Goal: Task Accomplishment & Management: Use online tool/utility

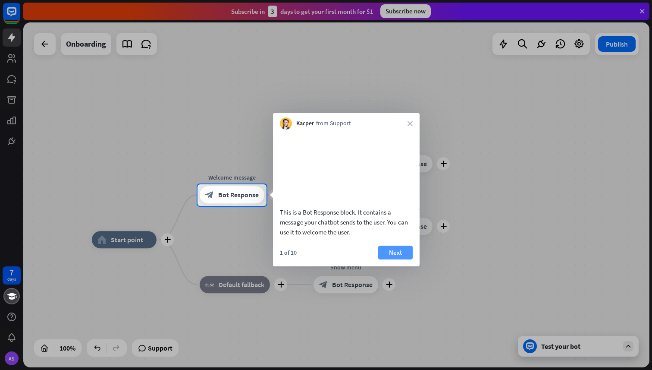
click at [396, 259] on button "Next" at bounding box center [395, 252] width 35 height 14
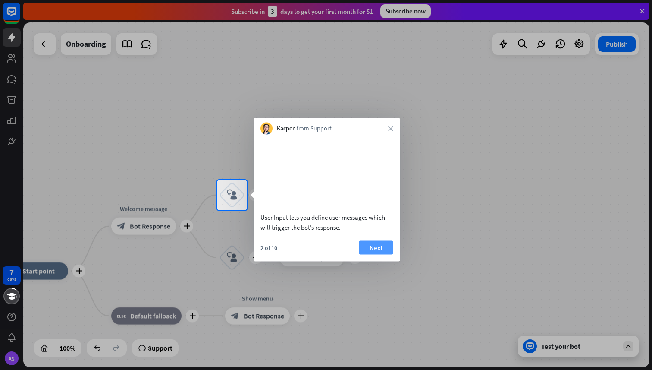
click at [381, 254] on button "Next" at bounding box center [376, 247] width 35 height 14
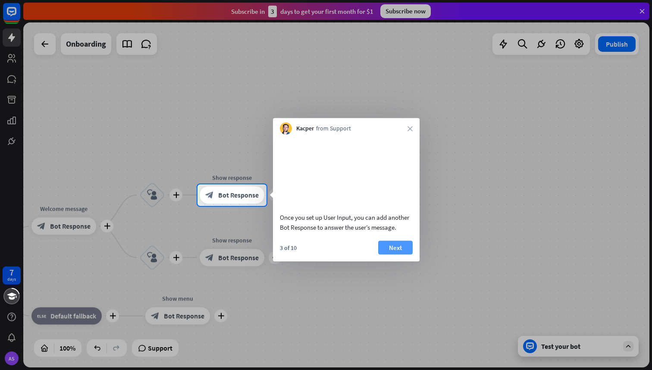
click at [389, 254] on button "Next" at bounding box center [395, 247] width 35 height 14
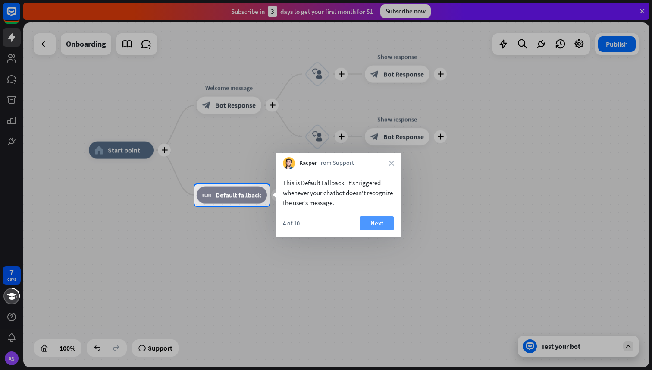
click at [382, 225] on button "Next" at bounding box center [377, 223] width 35 height 14
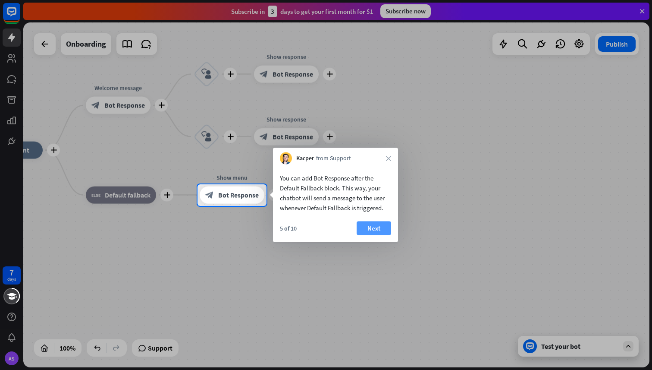
click at [382, 225] on button "Next" at bounding box center [374, 228] width 35 height 14
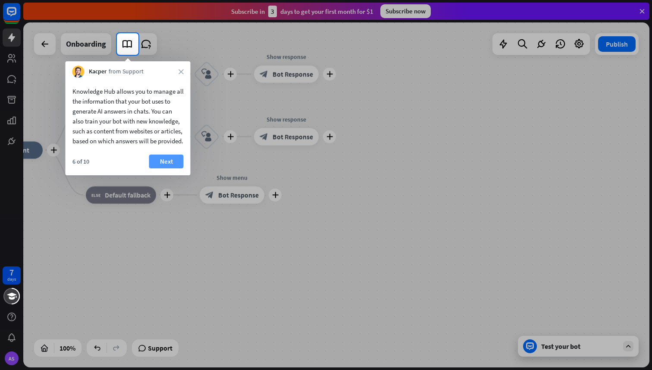
click at [163, 166] on button "Next" at bounding box center [166, 161] width 35 height 14
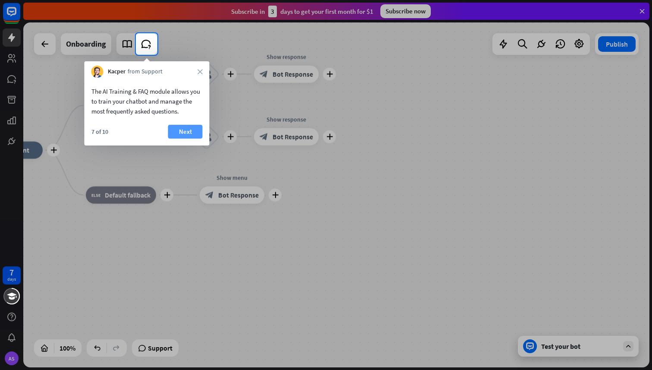
click at [185, 135] on button "Next" at bounding box center [185, 132] width 35 height 14
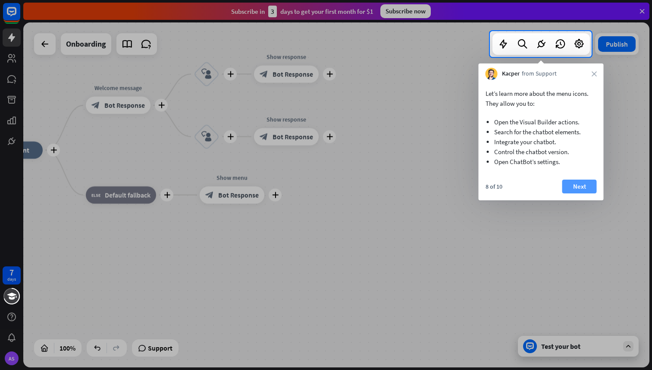
click at [588, 188] on button "Next" at bounding box center [579, 186] width 35 height 14
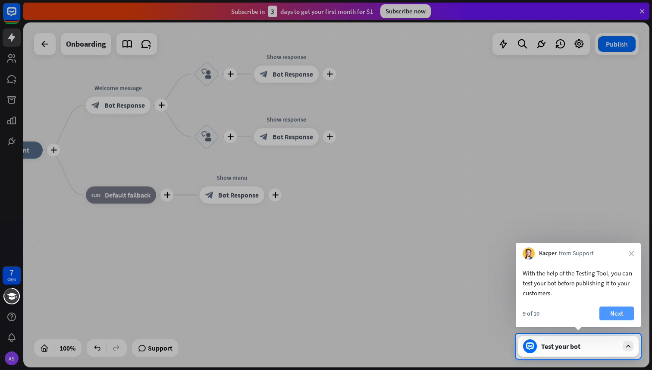
click at [614, 316] on button "Next" at bounding box center [617, 313] width 35 height 14
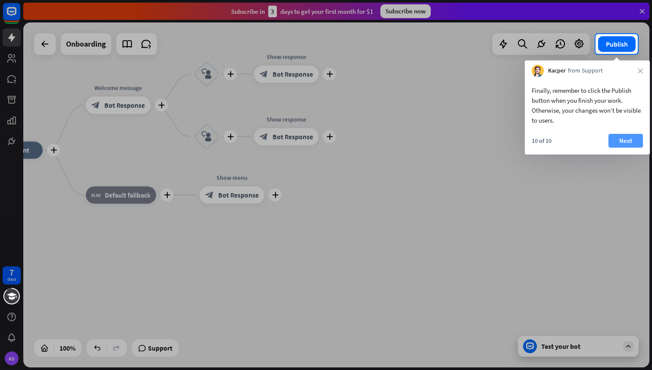
click at [626, 139] on button "Next" at bounding box center [626, 141] width 35 height 14
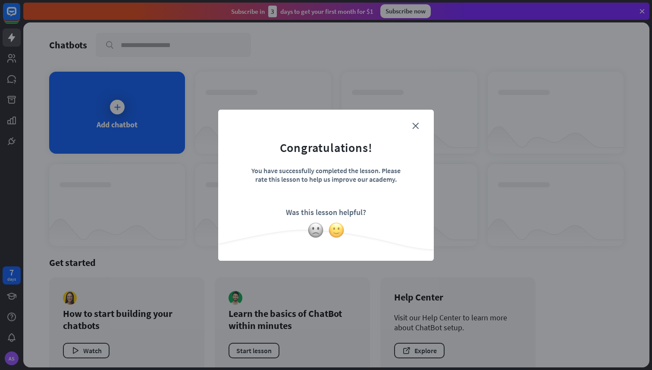
click at [334, 233] on img at bounding box center [336, 230] width 16 height 16
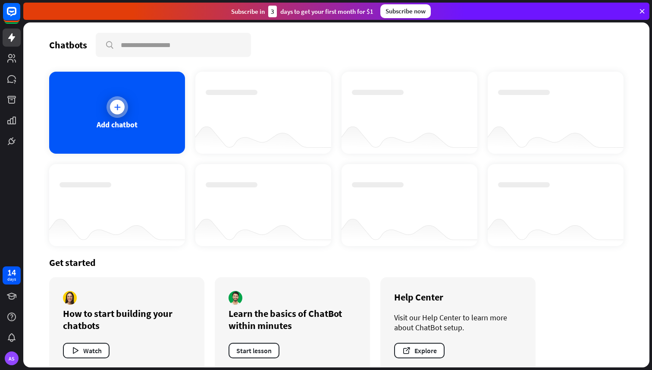
click at [111, 110] on div at bounding box center [117, 107] width 15 height 15
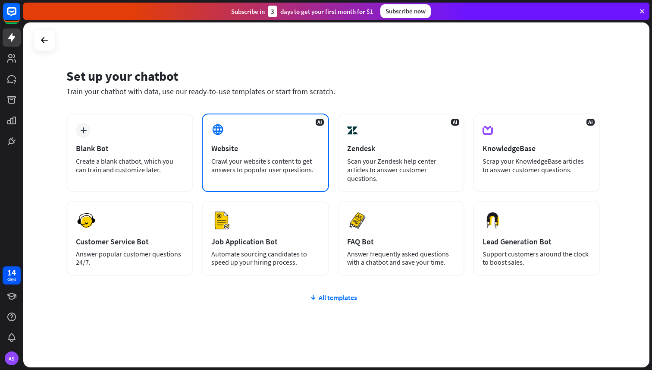
click at [270, 139] on div "AI Website Crawl your website’s content to get answers to popular user question…" at bounding box center [265, 152] width 127 height 78
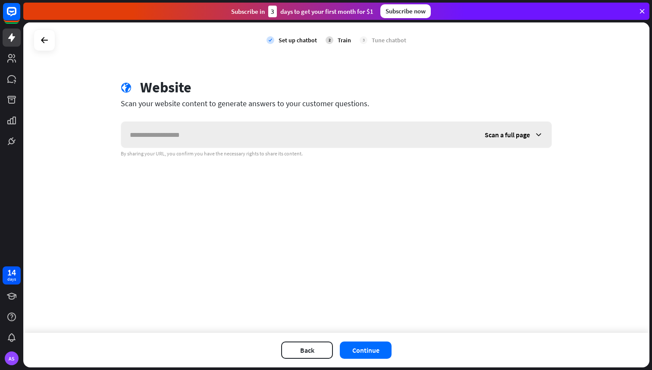
click at [270, 140] on input "text" at bounding box center [298, 135] width 355 height 26
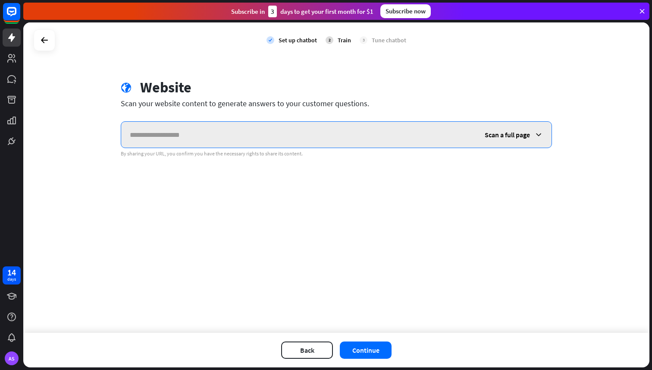
click at [221, 128] on input "text" at bounding box center [298, 135] width 355 height 26
paste input "**********"
type input "**********"
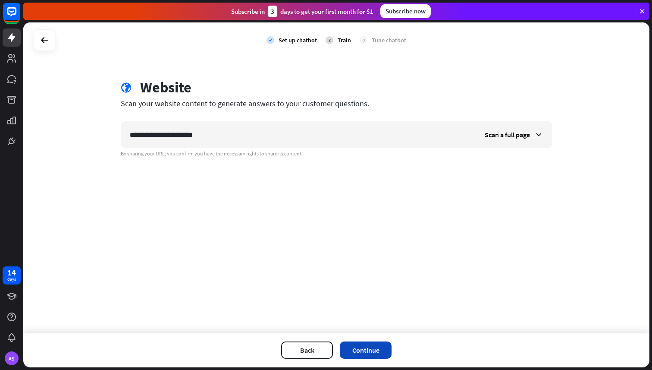
click at [375, 354] on button "Continue" at bounding box center [366, 349] width 52 height 17
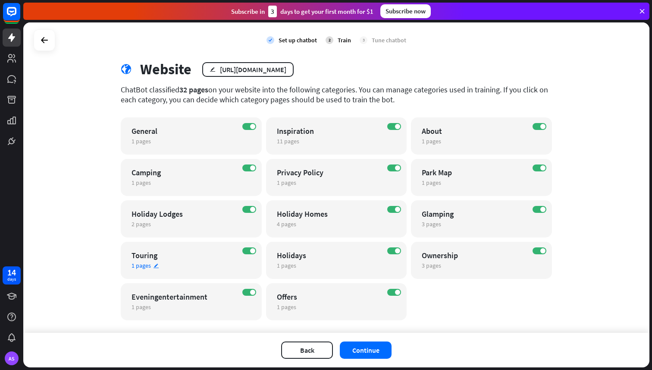
scroll to position [33, 0]
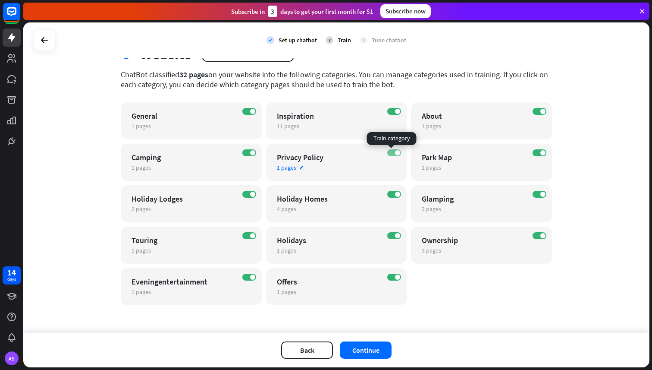
click at [392, 155] on label "ON" at bounding box center [394, 152] width 14 height 7
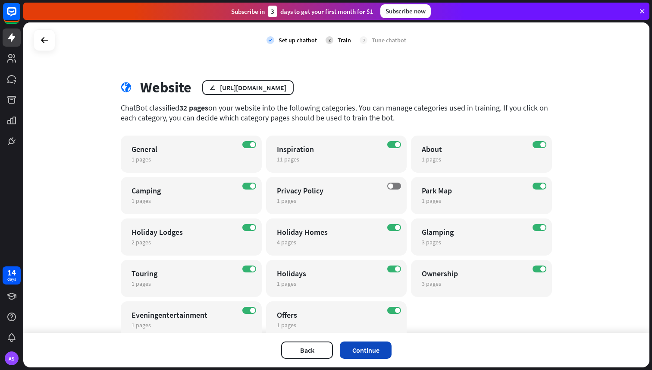
click at [362, 348] on button "Continue" at bounding box center [366, 349] width 52 height 17
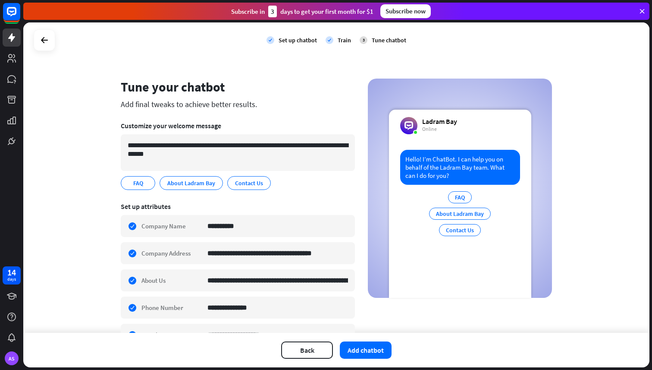
click at [641, 13] on icon at bounding box center [642, 11] width 8 height 8
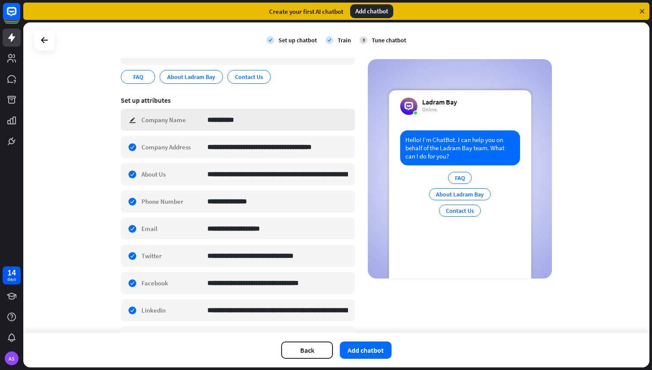
scroll to position [215, 0]
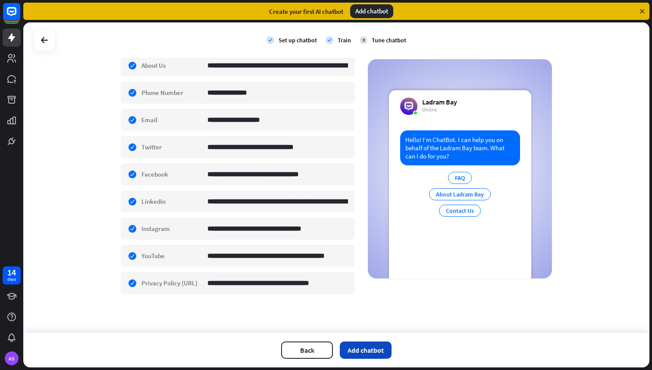
click at [359, 351] on button "Add chatbot" at bounding box center [366, 349] width 52 height 17
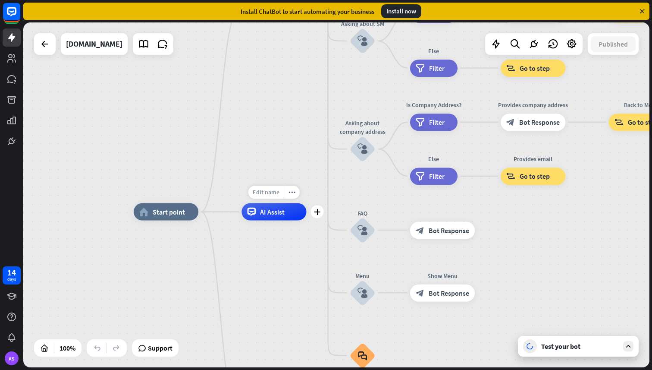
click at [272, 190] on span "Edit name" at bounding box center [266, 192] width 27 height 8
type input "*****"
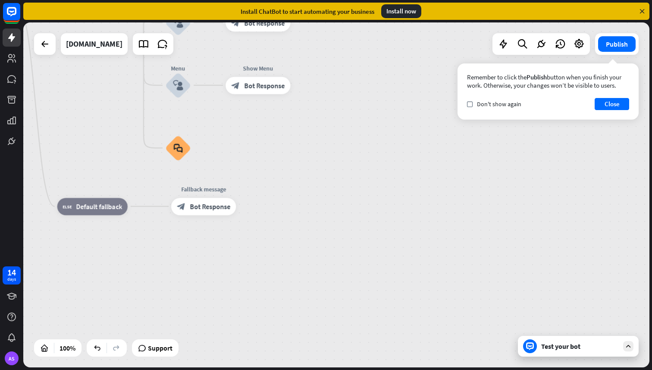
click at [559, 345] on div "Test your bot" at bounding box center [580, 346] width 78 height 9
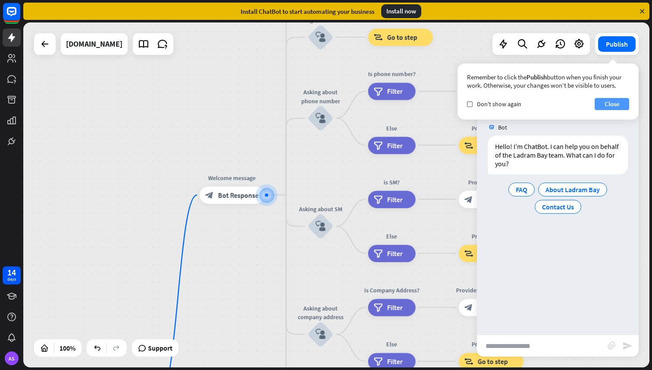
click at [606, 105] on button "Close" at bounding box center [612, 104] width 35 height 12
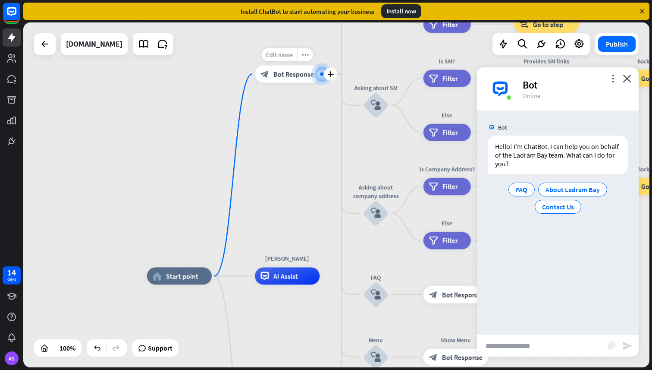
click at [280, 60] on div "Edit name" at bounding box center [279, 54] width 35 height 13
type input "*"
type input "*****"
click at [631, 78] on icon "close" at bounding box center [627, 78] width 9 height 8
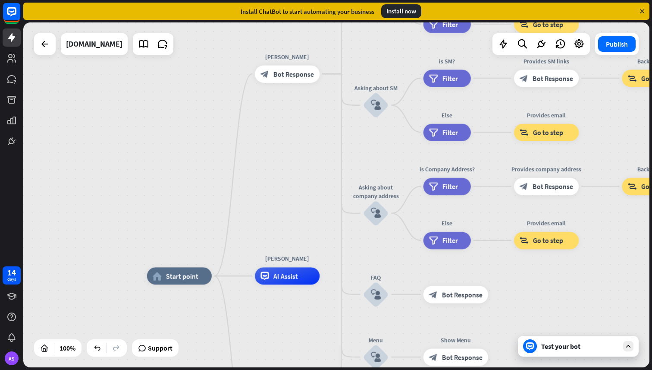
click at [555, 344] on div "Test your bot" at bounding box center [580, 346] width 78 height 9
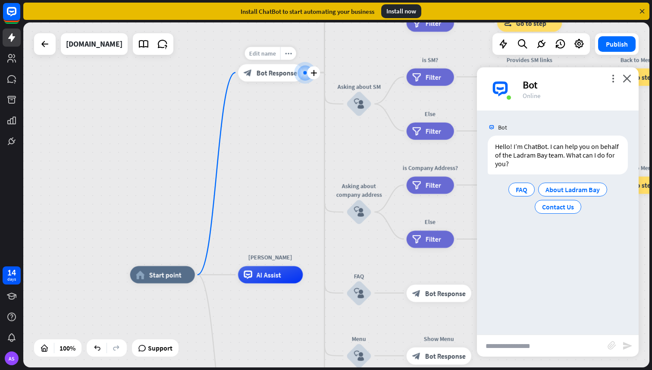
click at [272, 57] on div "Edit name" at bounding box center [262, 53] width 35 height 13
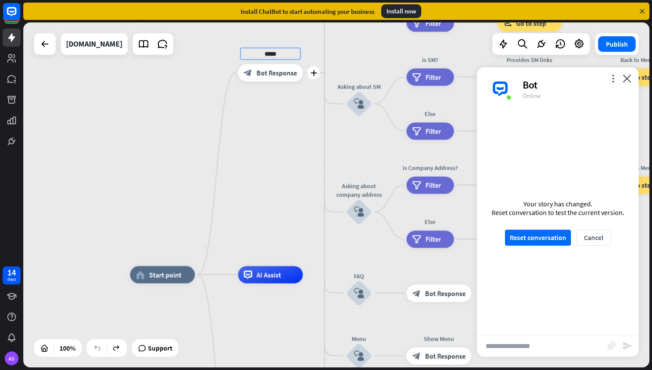
click at [283, 53] on input "*****" at bounding box center [270, 53] width 60 height 12
click at [196, 125] on div "home_2 Start point block_bot_response Bot Response About us block_user_input Pr…" at bounding box center [336, 194] width 626 height 345
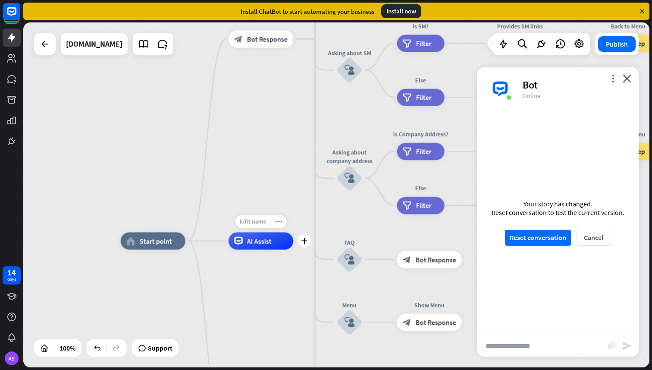
click at [264, 224] on span "Edit name" at bounding box center [253, 221] width 27 height 8
click at [278, 195] on div "home_2 Start point block_bot_response Bot Response About us block_user_input Pr…" at bounding box center [336, 194] width 626 height 345
click at [521, 233] on button "Reset conversation" at bounding box center [538, 237] width 66 height 16
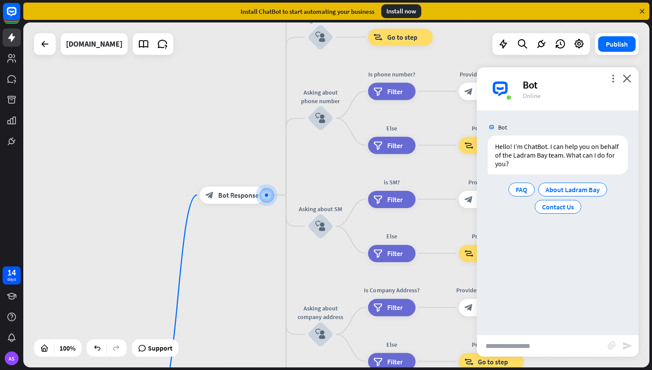
click at [527, 342] on input "text" at bounding box center [542, 346] width 131 height 22
type input "**********"
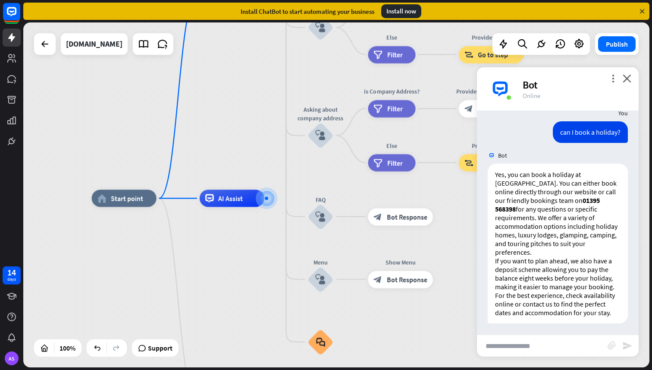
scroll to position [75, 0]
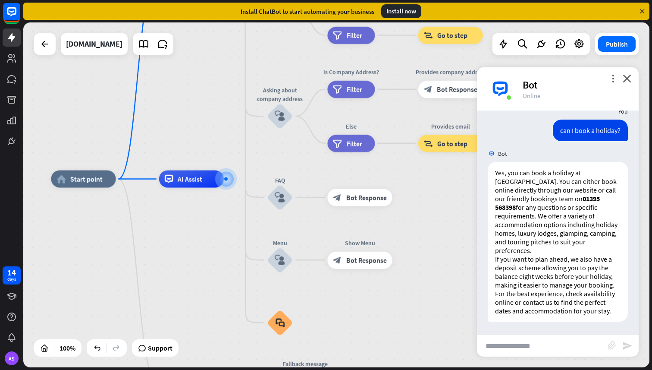
click at [515, 346] on input "text" at bounding box center [542, 346] width 131 height 22
type input "**********"
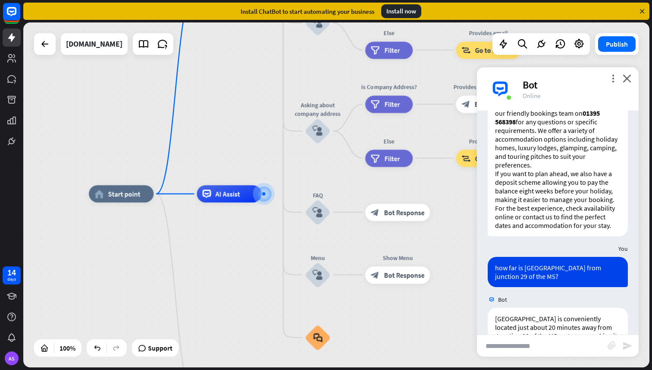
scroll to position [195, 0]
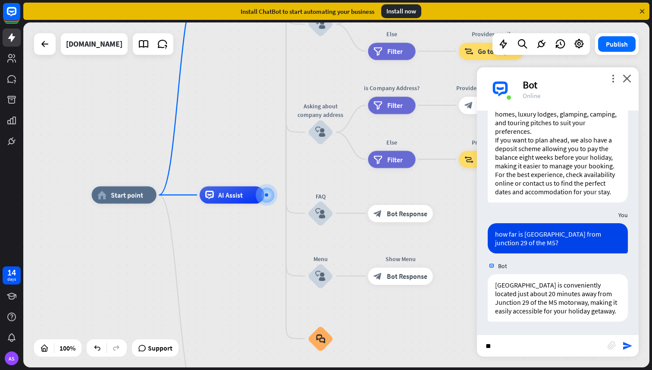
type input "*"
type input "**********"
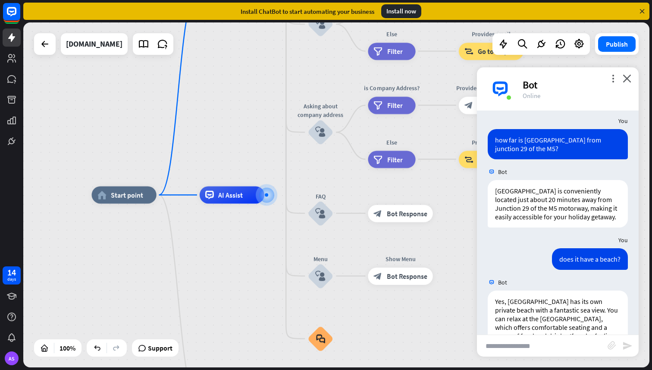
scroll to position [357, 0]
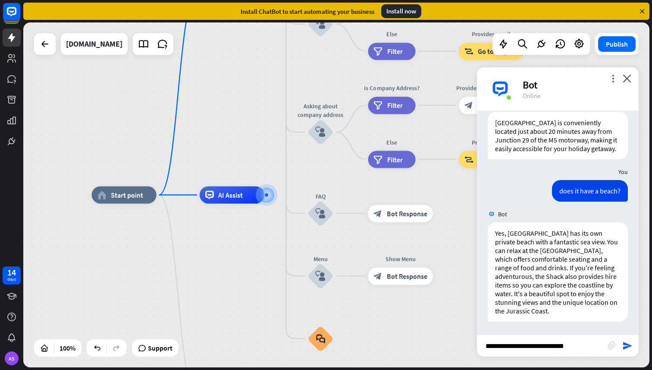
type input "**********"
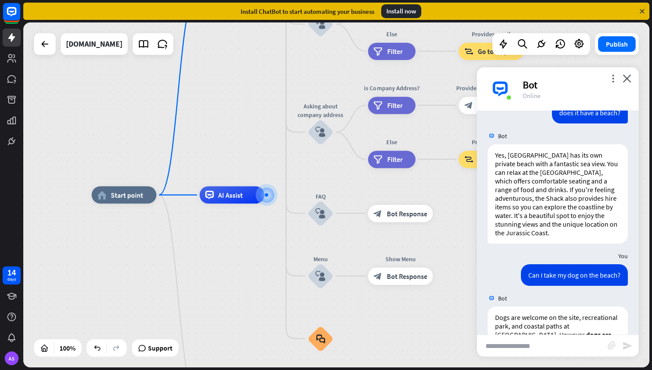
scroll to position [502, 0]
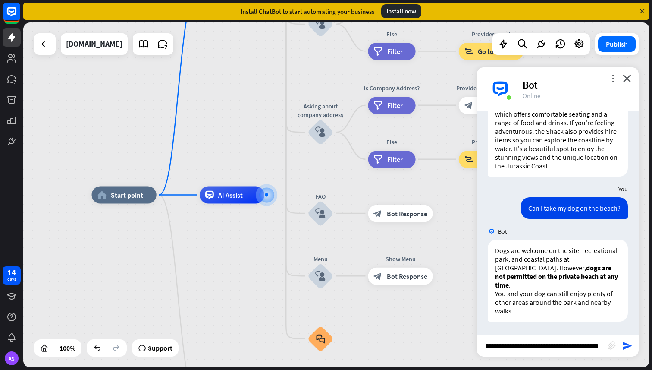
type input "**********"
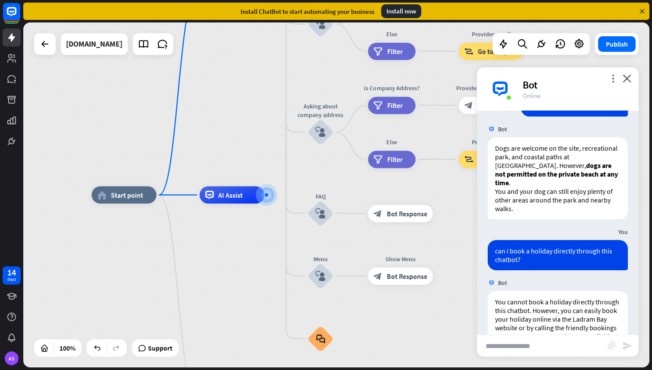
scroll to position [655, 0]
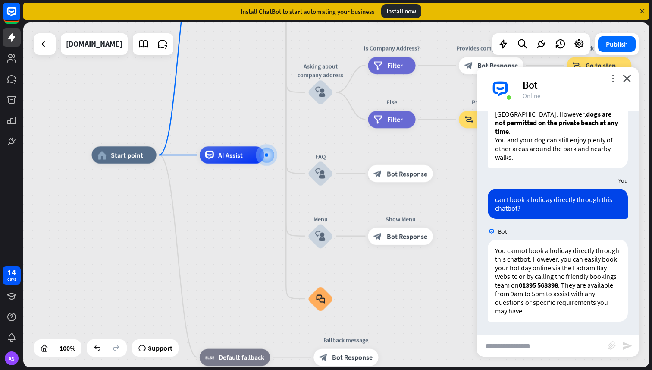
click at [523, 346] on input "text" at bounding box center [542, 346] width 131 height 22
type input "**********"
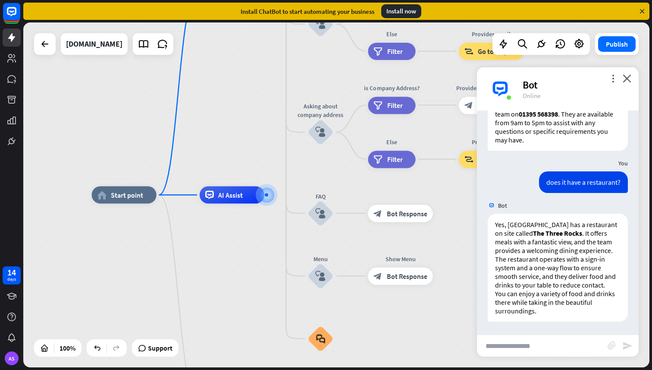
scroll to position [835, 0]
click at [537, 346] on input "text" at bounding box center [542, 346] width 131 height 22
type input "**********"
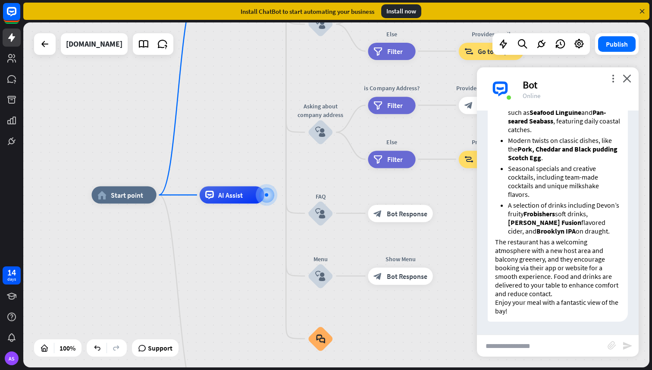
scroll to position [859, 0]
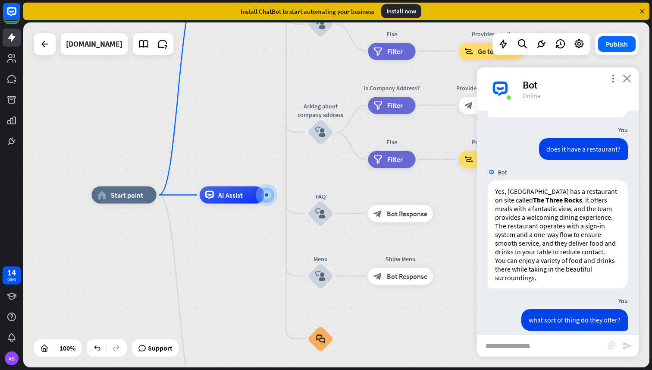
click at [628, 78] on icon "close" at bounding box center [627, 78] width 9 height 8
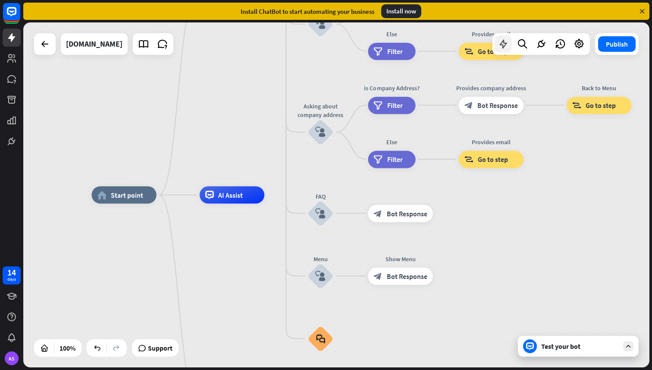
click at [504, 44] on icon at bounding box center [503, 43] width 11 height 11
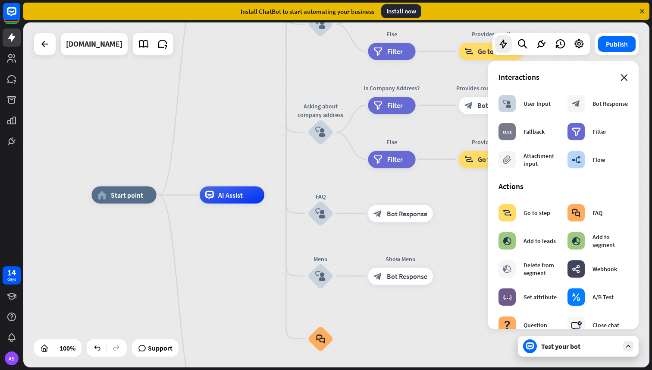
click at [621, 79] on icon "close" at bounding box center [624, 77] width 7 height 7
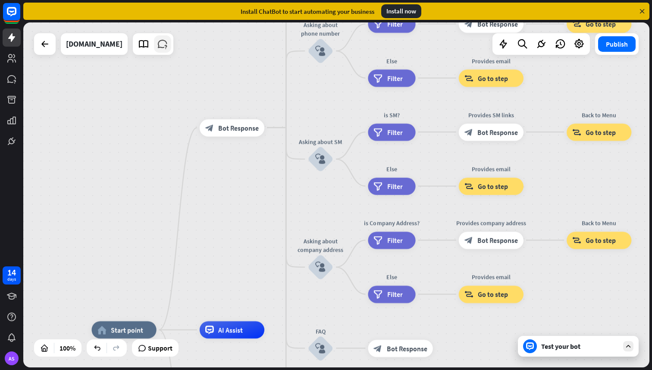
click at [163, 47] on icon at bounding box center [162, 43] width 11 height 11
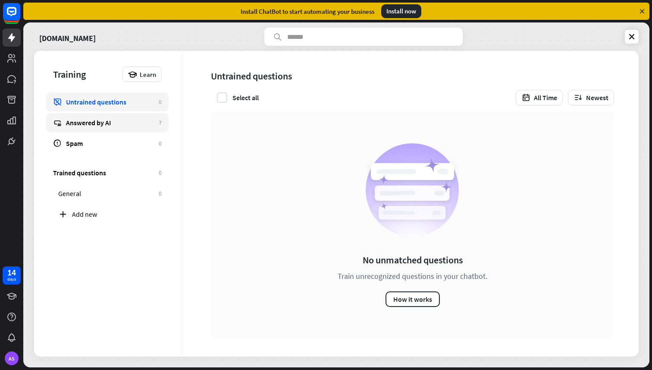
click at [116, 122] on div "Answered by AI" at bounding box center [110, 122] width 88 height 9
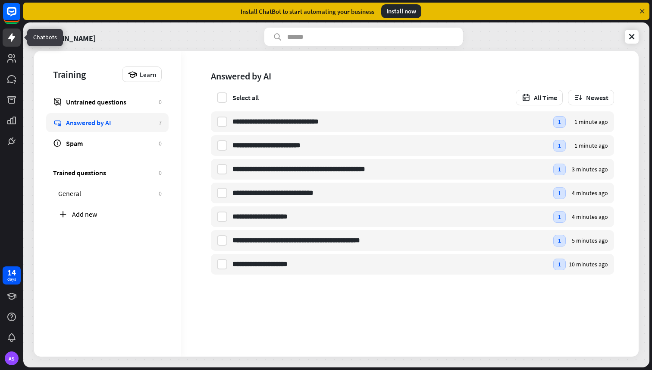
click at [12, 38] on icon at bounding box center [11, 37] width 7 height 9
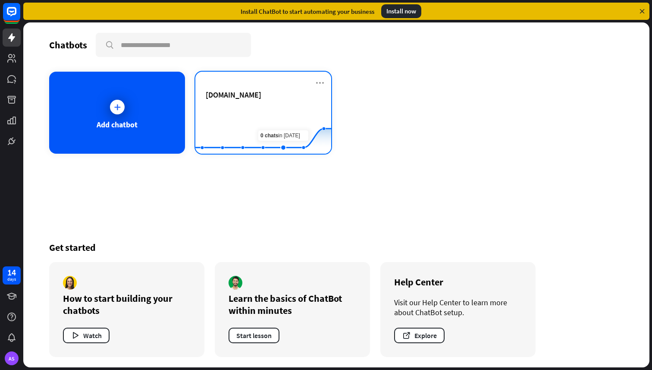
click at [273, 107] on rect at bounding box center [263, 132] width 136 height 54
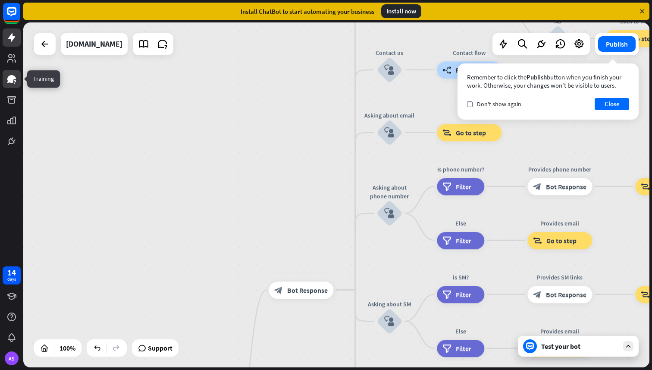
click at [16, 75] on icon at bounding box center [11, 79] width 10 height 10
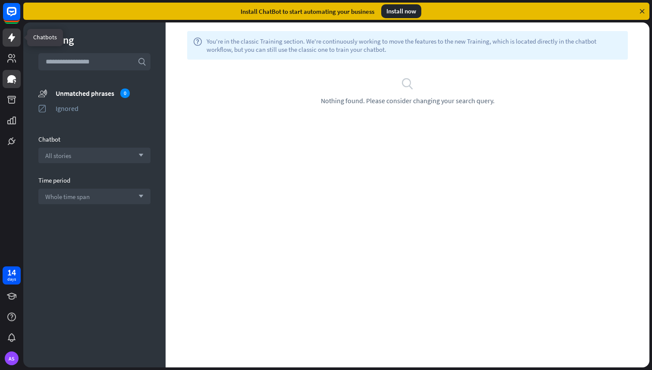
click at [13, 41] on icon at bounding box center [11, 37] width 10 height 10
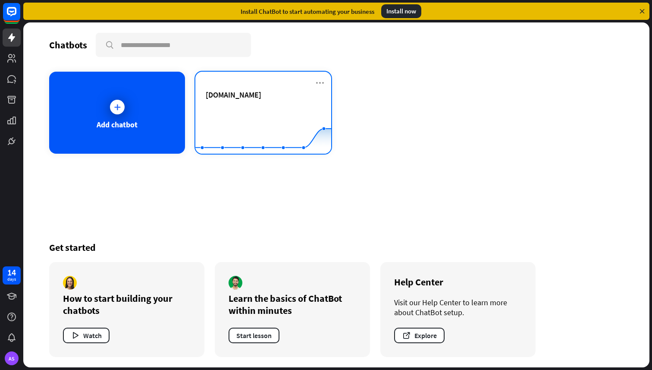
click at [240, 100] on div "[DOMAIN_NAME]" at bounding box center [263, 105] width 115 height 30
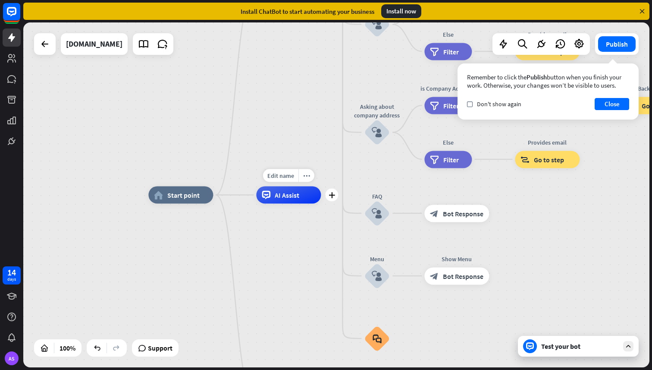
click at [278, 198] on span "AI Assist" at bounding box center [287, 195] width 25 height 9
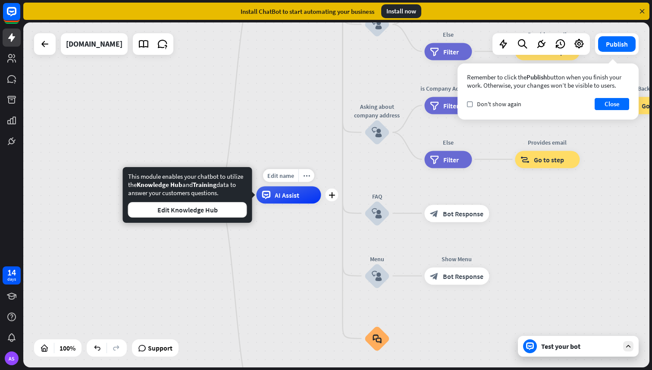
click at [278, 198] on span "AI Assist" at bounding box center [287, 195] width 25 height 9
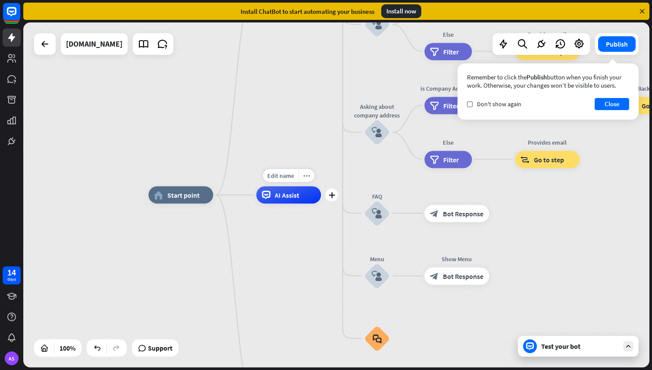
click at [278, 198] on span "AI Assist" at bounding box center [287, 195] width 25 height 9
click at [264, 170] on div "Edit name" at bounding box center [280, 175] width 35 height 13
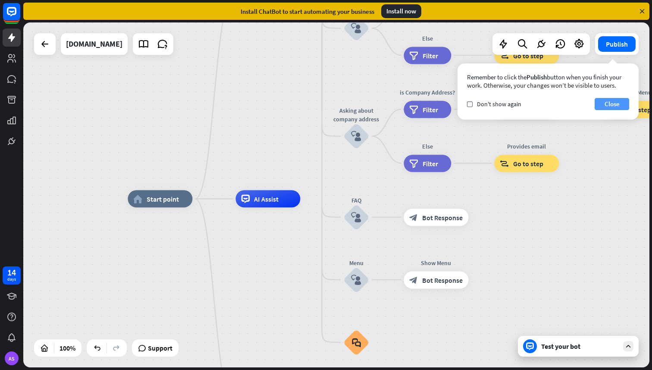
click at [622, 105] on button "Close" at bounding box center [612, 104] width 35 height 12
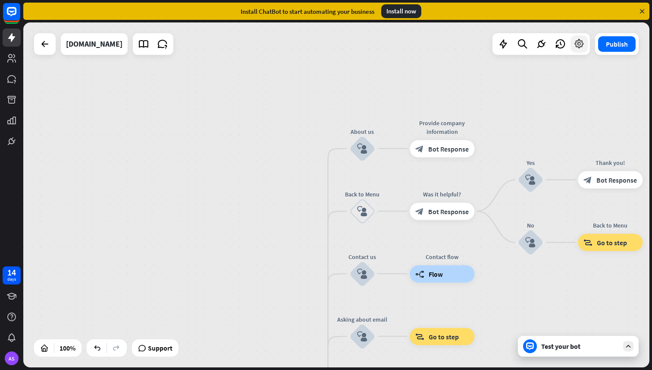
click at [576, 46] on icon at bounding box center [579, 43] width 11 height 11
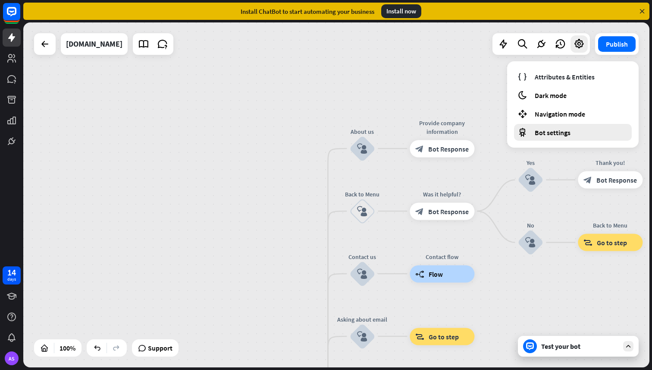
click at [558, 130] on span "Bot settings" at bounding box center [553, 132] width 36 height 9
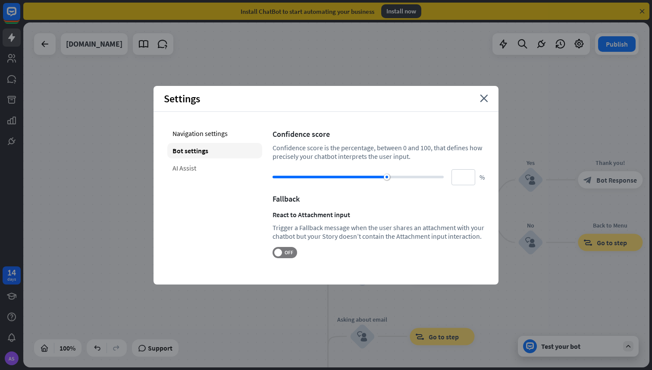
click at [208, 169] on div "AI Assist" at bounding box center [214, 168] width 95 height 16
type input "**"
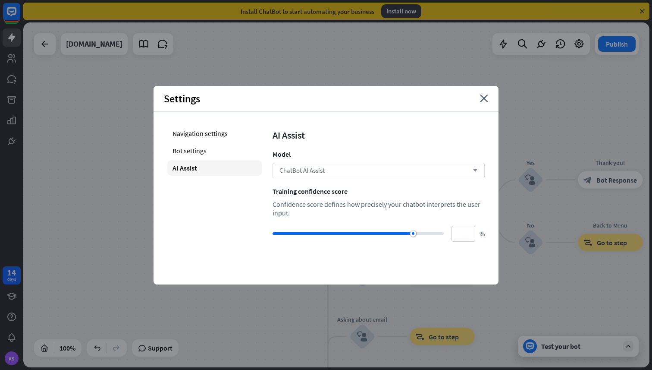
click at [352, 170] on div "ChatBot AI Assist arrow_down" at bounding box center [379, 171] width 212 height 16
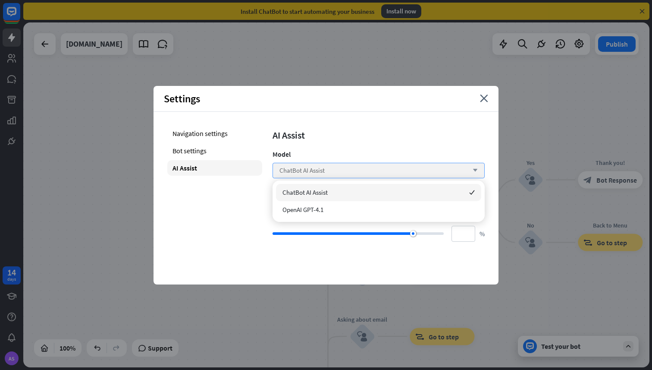
click at [352, 170] on div "ChatBot AI Assist arrow_down" at bounding box center [379, 171] width 212 height 16
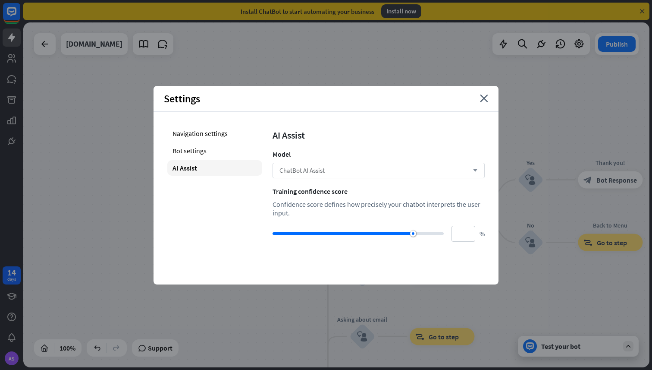
click at [348, 170] on div "ChatBot AI Assist arrow_down" at bounding box center [379, 171] width 212 height 16
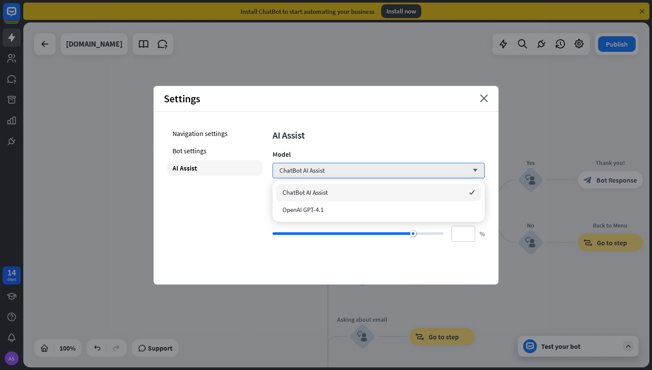
click at [346, 147] on div "AI Assist Model ChatBot AI Assist arrow_down Training confidence score Confiden…" at bounding box center [379, 184] width 212 height 116
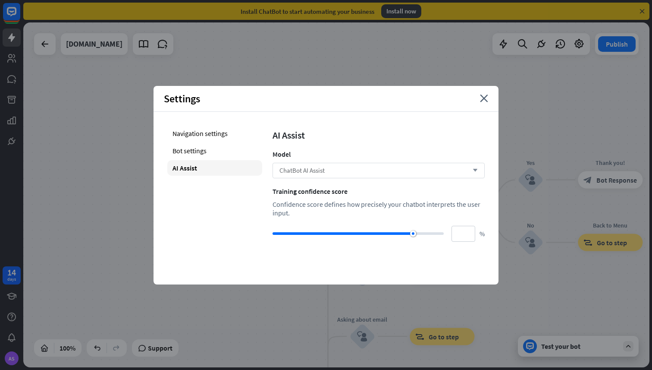
click at [357, 173] on div "ChatBot AI Assist arrow_down" at bounding box center [379, 171] width 212 height 16
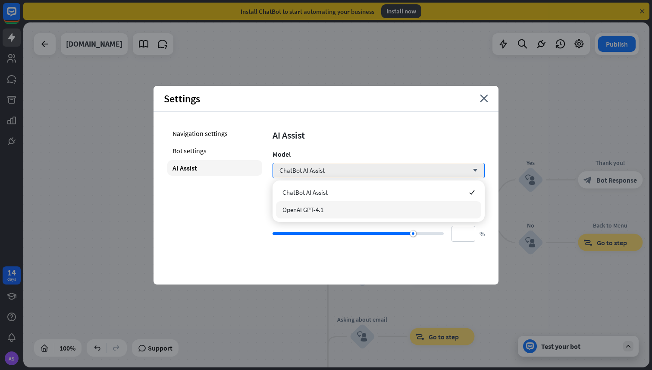
click at [336, 209] on div "OpenAI GPT-4.1" at bounding box center [378, 209] width 205 height 17
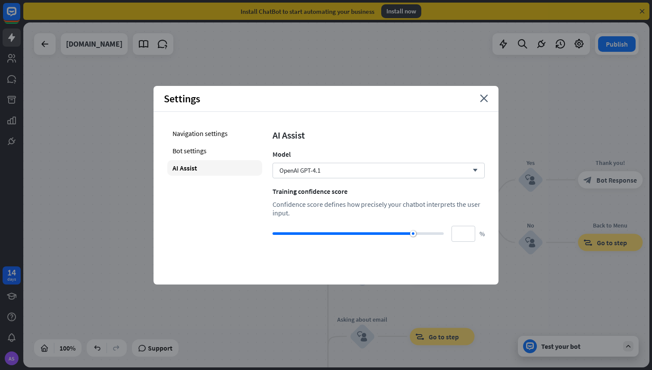
click at [356, 156] on div "Model" at bounding box center [379, 154] width 212 height 9
click at [423, 232] on div at bounding box center [358, 233] width 171 height 3
drag, startPoint x: 430, startPoint y: 232, endPoint x: 458, endPoint y: 230, distance: 27.6
click at [458, 230] on div "** %" at bounding box center [379, 234] width 212 height 16
click at [432, 232] on div at bounding box center [358, 233] width 171 height 3
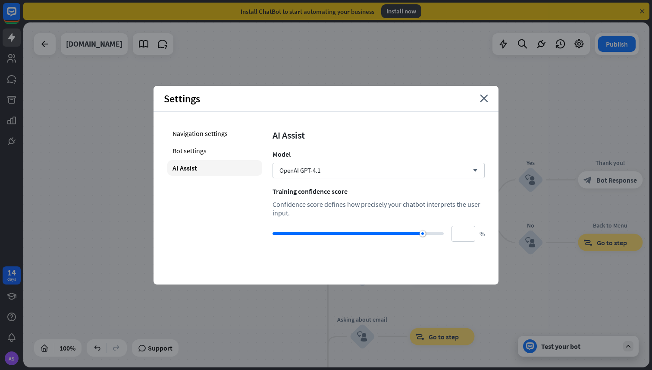
type input "**"
click at [201, 131] on div "Navigation settings" at bounding box center [214, 134] width 95 height 16
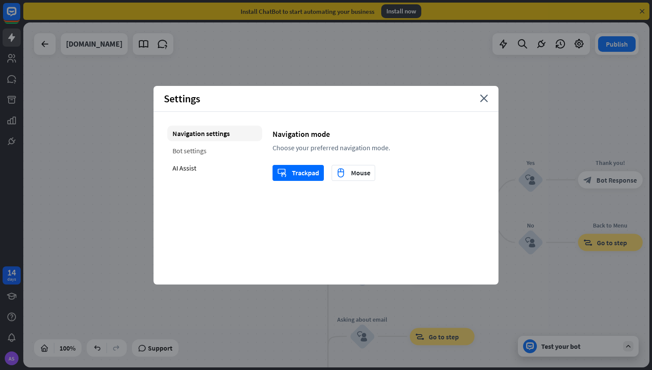
click at [198, 148] on div "Bot settings" at bounding box center [214, 151] width 95 height 16
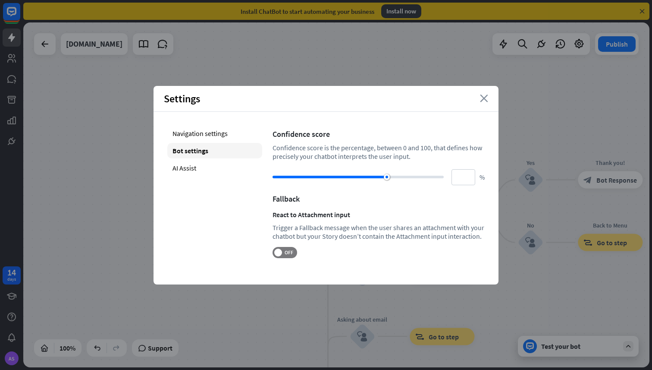
click at [480, 98] on icon "close" at bounding box center [484, 98] width 8 height 8
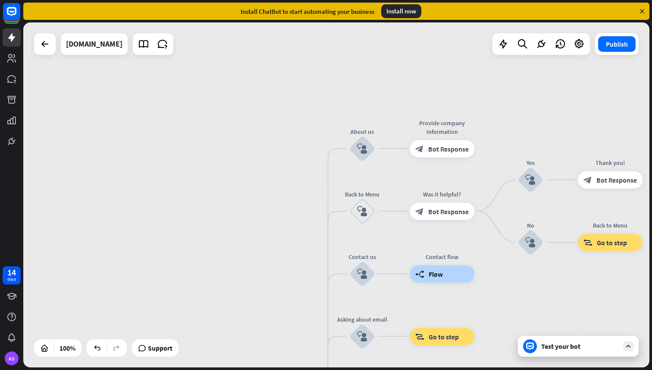
click at [555, 352] on div "Test your bot" at bounding box center [578, 346] width 121 height 21
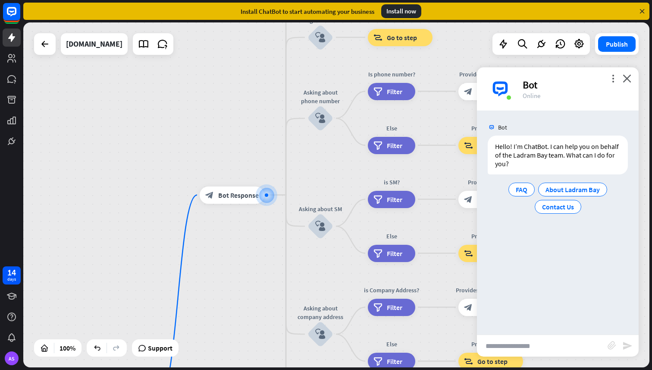
click at [533, 342] on input "text" at bounding box center [542, 346] width 131 height 22
type input "*"
type input "**********"
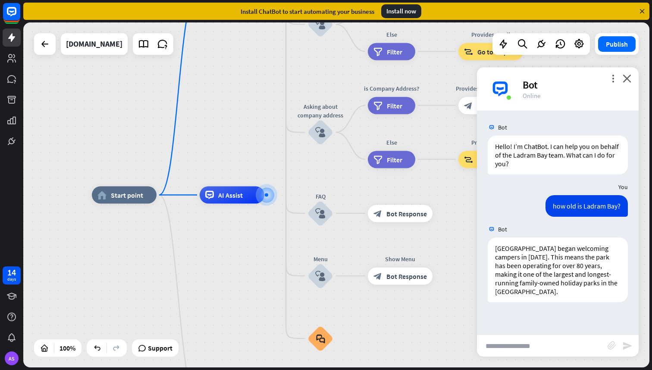
type input "*"
type input "**********"
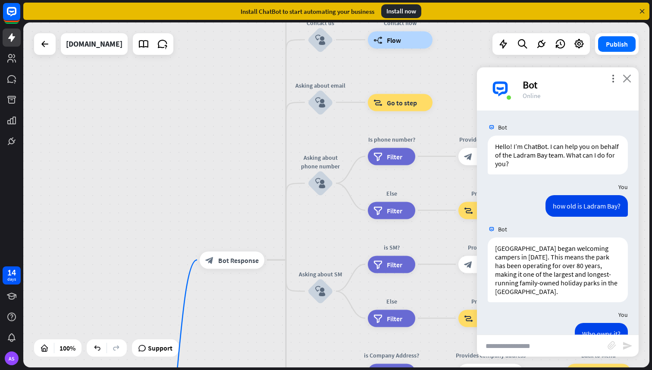
click at [625, 79] on icon "close" at bounding box center [627, 78] width 9 height 8
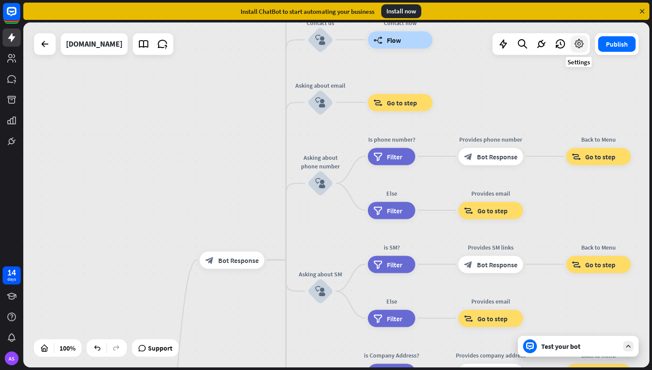
click at [578, 48] on icon at bounding box center [579, 43] width 11 height 11
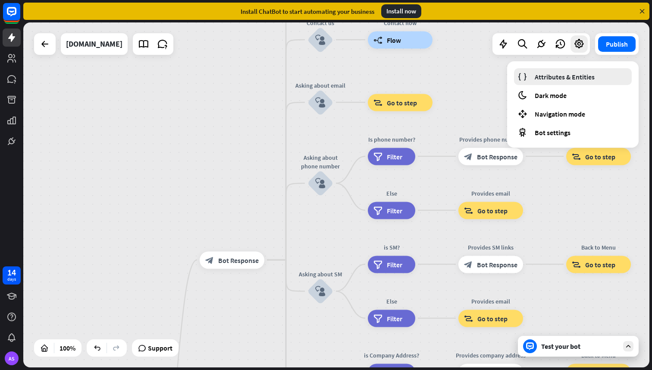
click at [560, 77] on span "Attributes & Entities" at bounding box center [565, 76] width 60 height 9
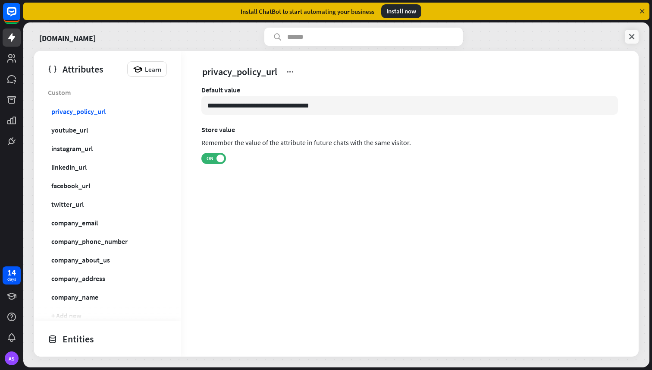
click at [633, 35] on icon at bounding box center [632, 36] width 9 height 9
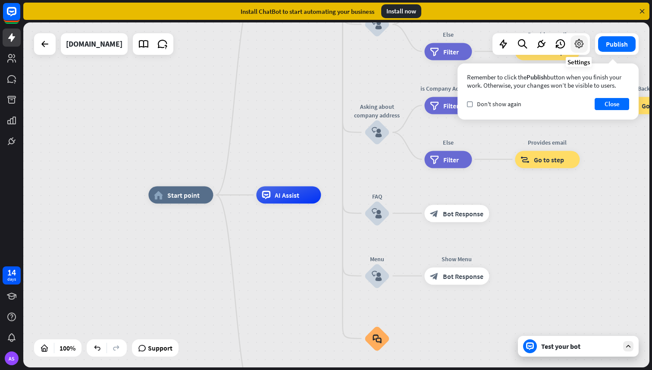
click at [581, 46] on icon at bounding box center [579, 43] width 11 height 11
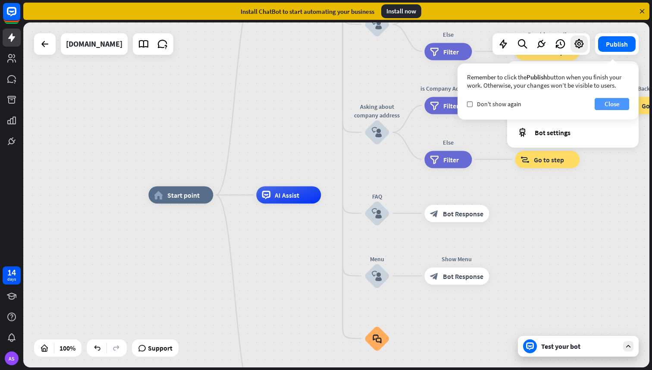
click at [607, 106] on button "Close" at bounding box center [612, 104] width 35 height 12
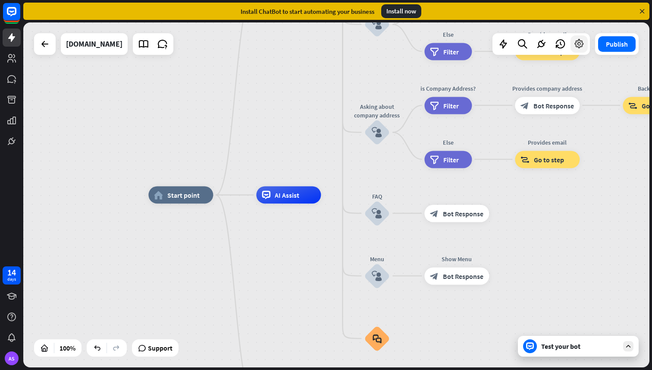
click at [581, 46] on icon at bounding box center [579, 43] width 11 height 11
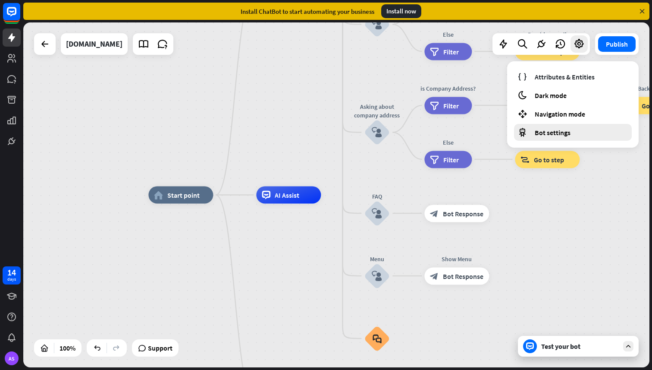
click at [544, 132] on span "Bot settings" at bounding box center [553, 132] width 36 height 9
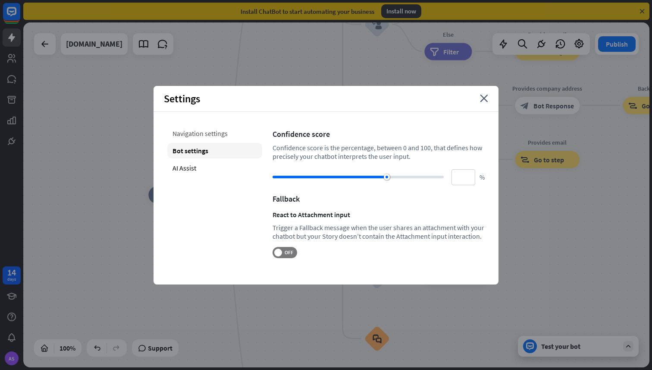
click at [188, 130] on div "Navigation settings" at bounding box center [214, 134] width 95 height 16
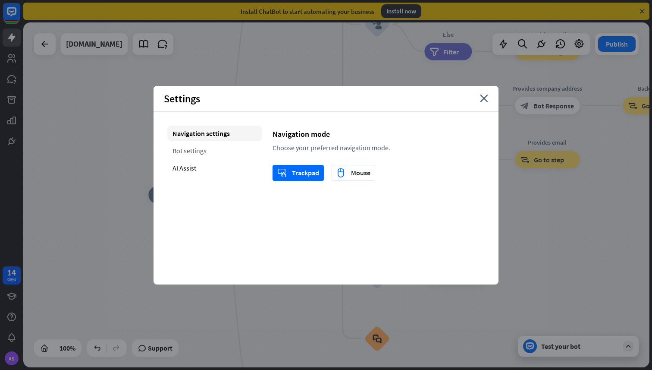
click at [184, 150] on div "Bot settings" at bounding box center [214, 151] width 95 height 16
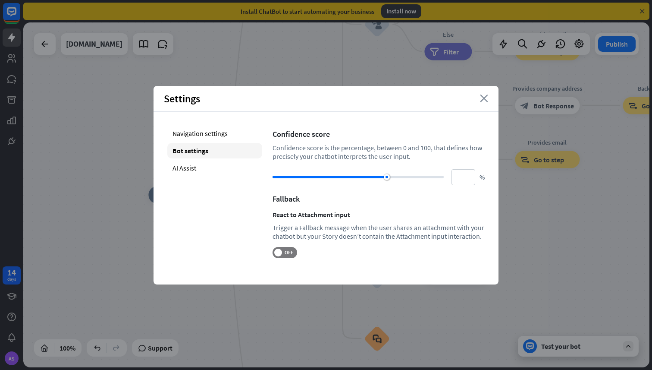
click at [484, 100] on icon "close" at bounding box center [484, 98] width 8 height 8
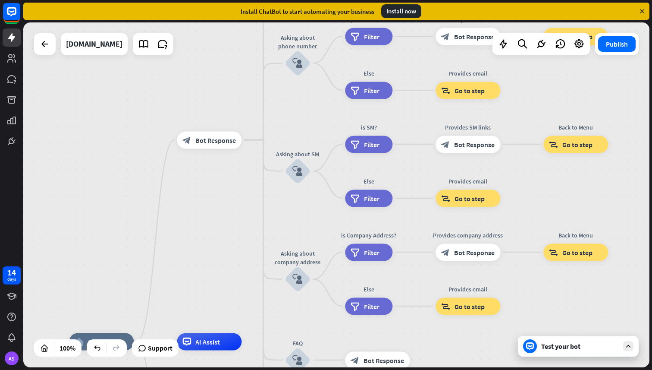
click at [615, 346] on div "Test your bot" at bounding box center [580, 346] width 78 height 9
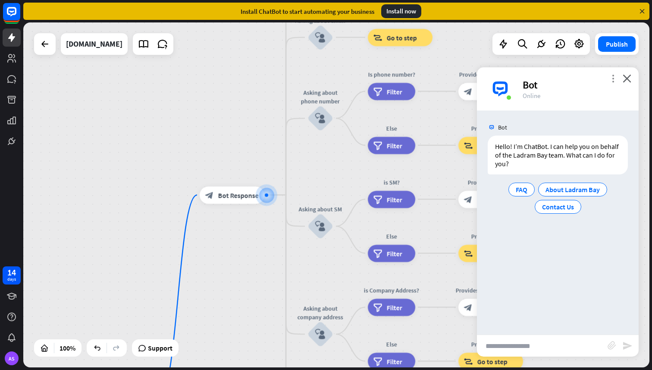
click at [611, 80] on icon "more_vert" at bounding box center [613, 78] width 8 height 8
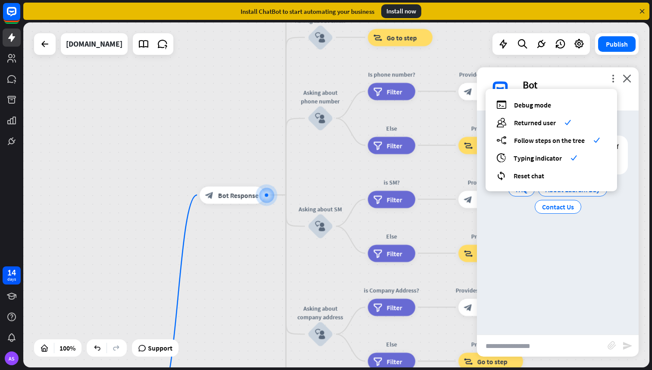
click at [545, 253] on div "Bot Hello! I’m ChatBot. I can help you on behalf of the Ladram Bay team. What c…" at bounding box center [558, 222] width 162 height 224
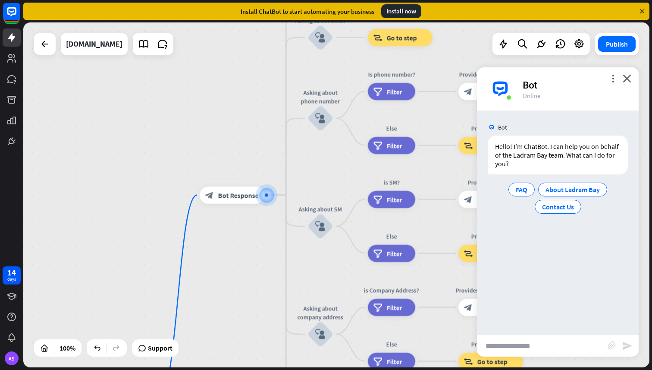
click at [519, 344] on input "text" at bounding box center [542, 346] width 131 height 22
type input "**********"
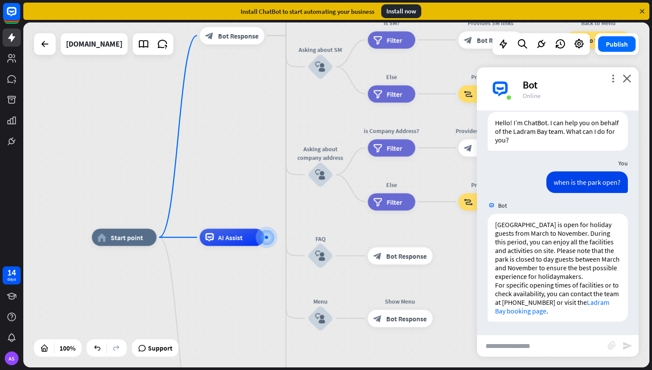
scroll to position [32, 0]
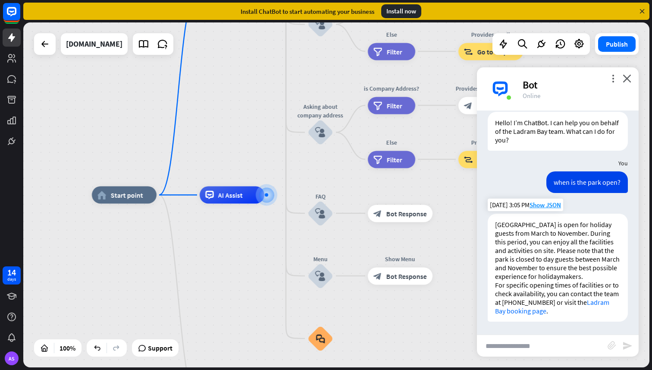
click at [535, 310] on link "Ladram Bay booking page" at bounding box center [552, 306] width 114 height 17
click at [541, 201] on span "Show JSON" at bounding box center [545, 205] width 31 height 8
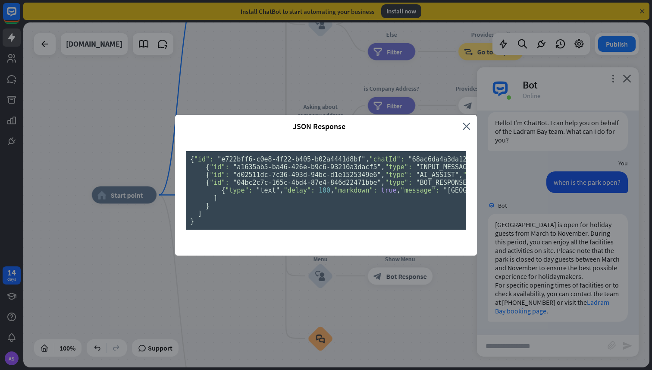
scroll to position [0, 0]
click at [463, 121] on icon "close" at bounding box center [467, 126] width 8 height 10
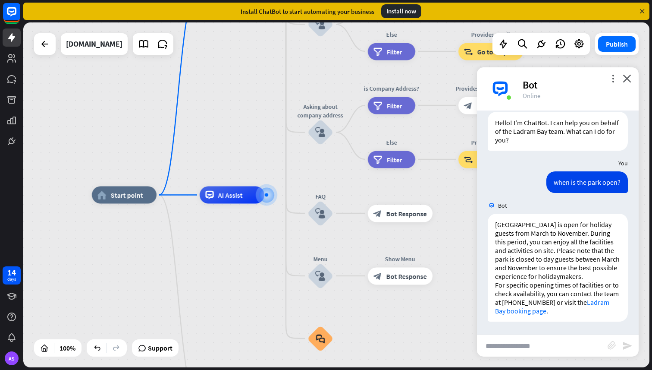
click at [561, 351] on input "text" at bounding box center [542, 346] width 131 height 22
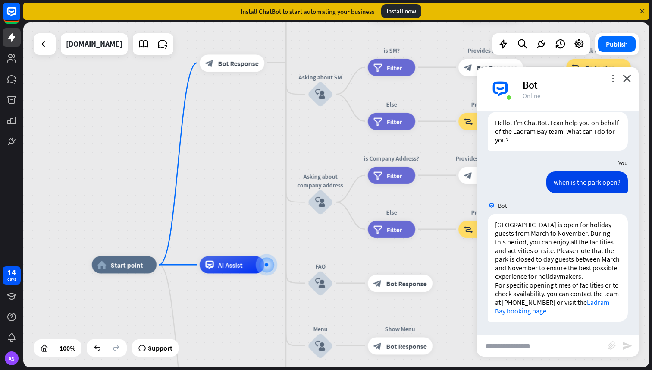
click at [552, 352] on input "text" at bounding box center [542, 346] width 131 height 22
type input "**********"
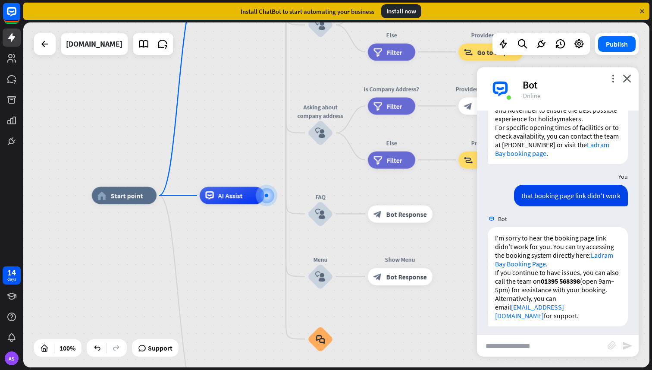
scroll to position [186, 0]
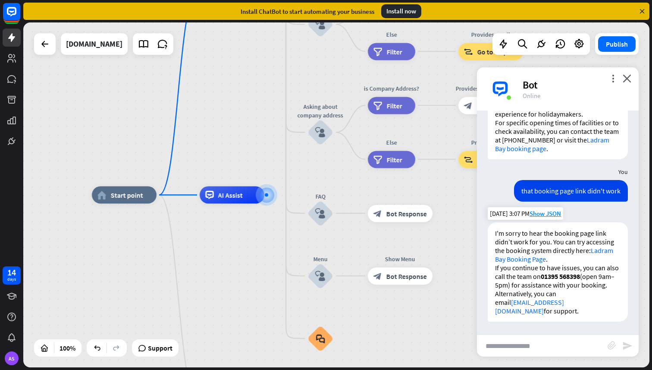
click at [523, 263] on link "Ladram Bay Booking Page" at bounding box center [554, 254] width 118 height 17
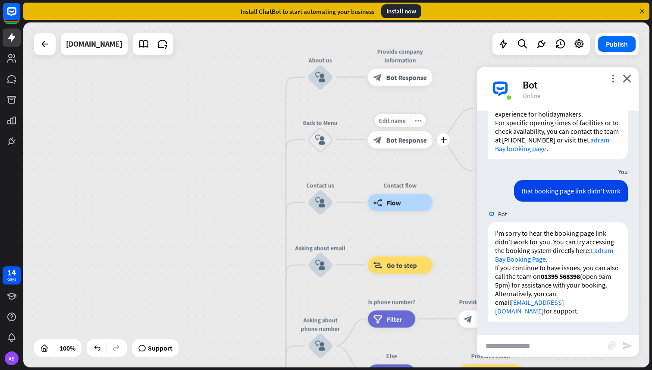
click at [411, 141] on span "Bot Response" at bounding box center [406, 139] width 41 height 9
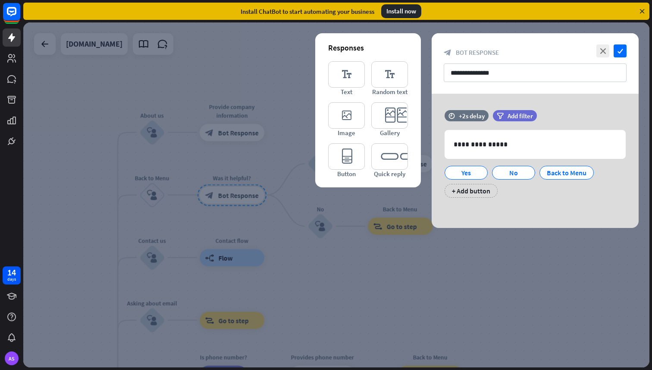
click at [137, 178] on div at bounding box center [336, 194] width 626 height 345
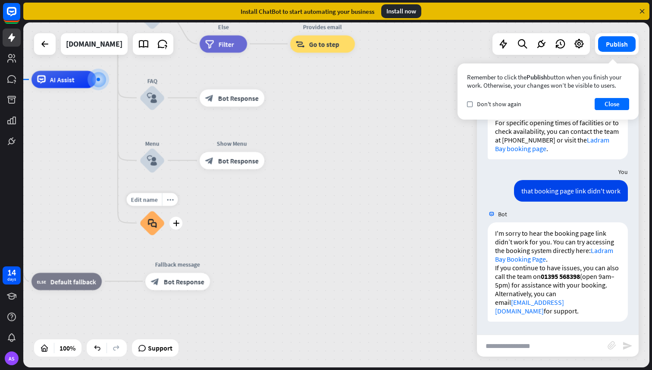
click at [153, 223] on icon "block_faq" at bounding box center [152, 222] width 9 height 9
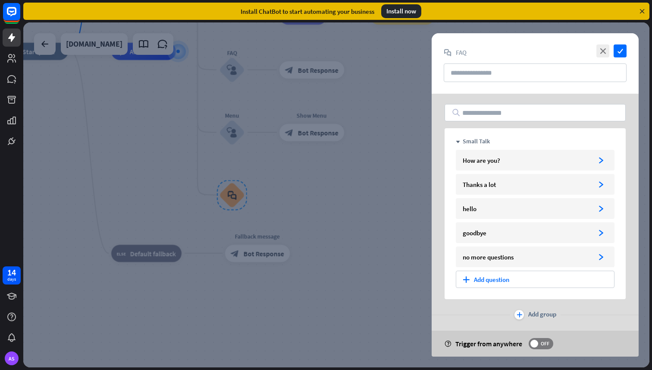
click at [378, 208] on div at bounding box center [336, 194] width 626 height 345
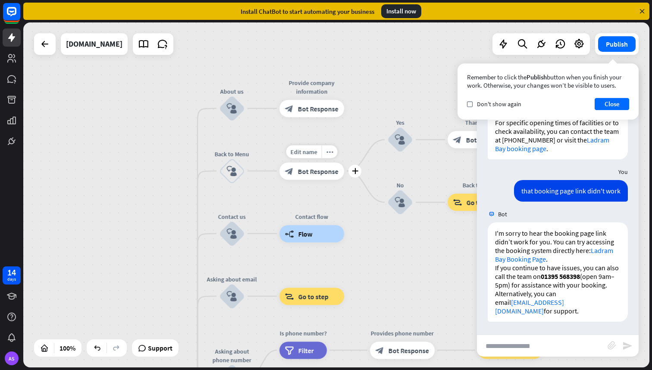
click at [331, 168] on span "Bot Response" at bounding box center [318, 170] width 41 height 9
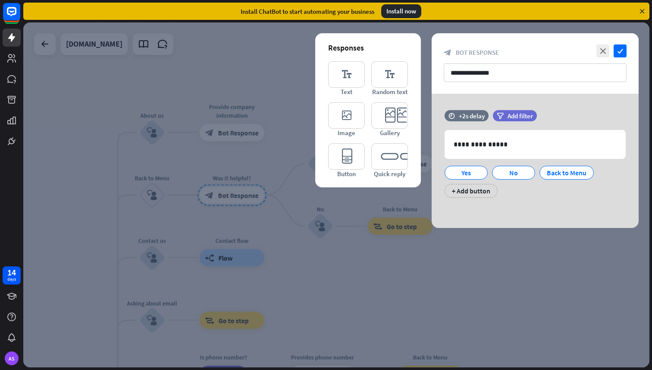
click at [300, 239] on div at bounding box center [336, 194] width 626 height 345
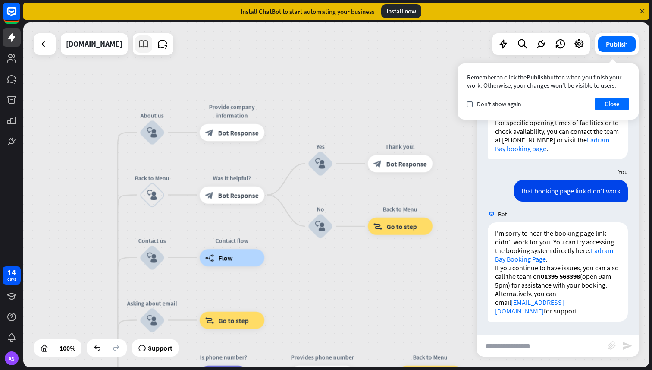
click at [145, 46] on icon at bounding box center [143, 43] width 11 height 11
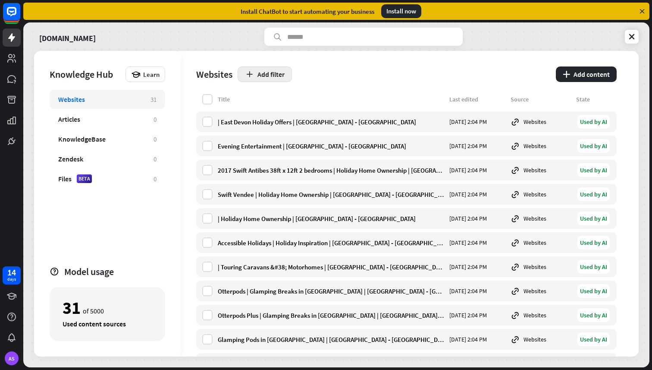
click at [262, 72] on button "Add filter" at bounding box center [265, 74] width 54 height 16
click at [300, 72] on div "Add filter" at bounding box center [394, 74] width 313 height 16
click at [14, 37] on icon at bounding box center [11, 37] width 7 height 9
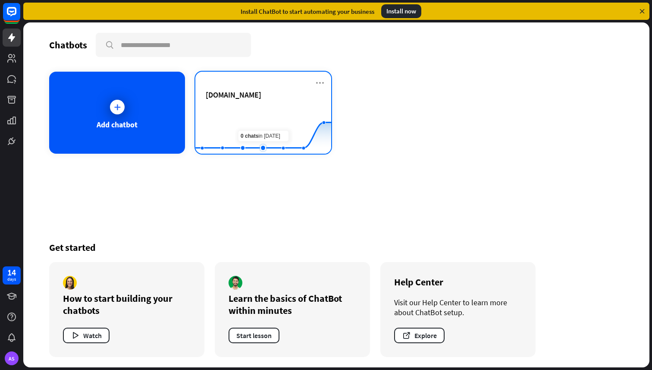
click at [256, 122] on rect at bounding box center [263, 132] width 136 height 54
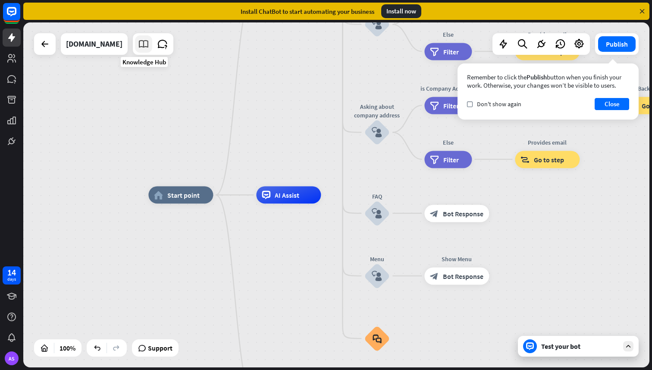
click at [147, 50] on link at bounding box center [143, 43] width 17 height 17
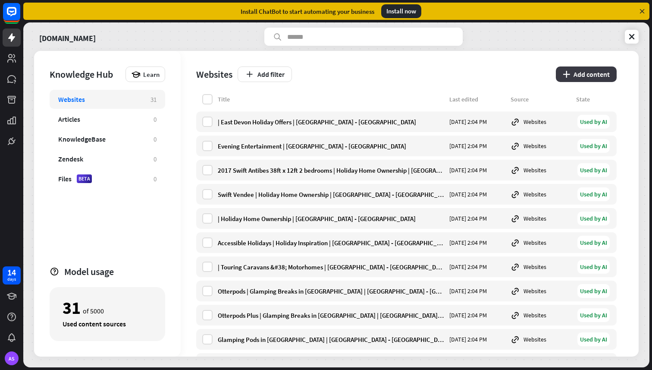
click at [599, 74] on button "plus Add content" at bounding box center [586, 74] width 61 height 16
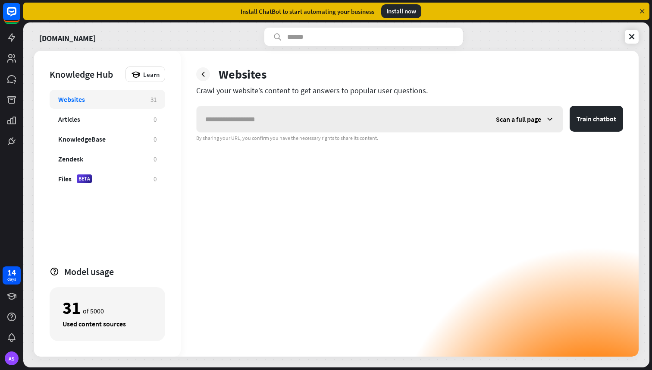
click at [335, 118] on input "text" at bounding box center [342, 119] width 291 height 26
type input "**********"
click at [614, 120] on button "Train chatbot" at bounding box center [596, 119] width 53 height 26
drag, startPoint x: 406, startPoint y: 109, endPoint x: 239, endPoint y: 122, distance: 168.3
click at [239, 122] on input "**********" at bounding box center [342, 119] width 291 height 26
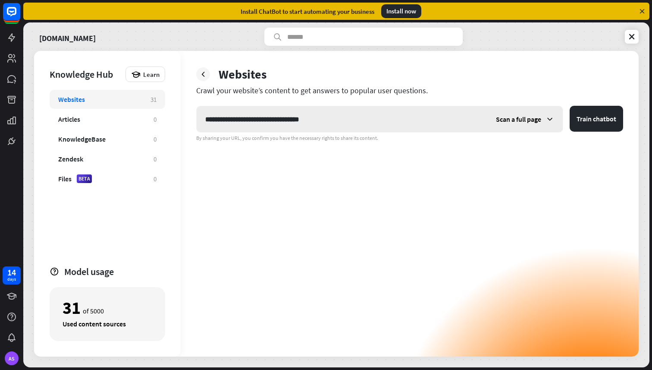
type input "**********"
drag, startPoint x: 310, startPoint y: 124, endPoint x: 126, endPoint y: 124, distance: 184.2
click at [126, 124] on div "**********" at bounding box center [336, 203] width 605 height 305
drag, startPoint x: 298, startPoint y: 119, endPoint x: 151, endPoint y: 115, distance: 148.0
click at [151, 115] on div "**********" at bounding box center [336, 203] width 605 height 305
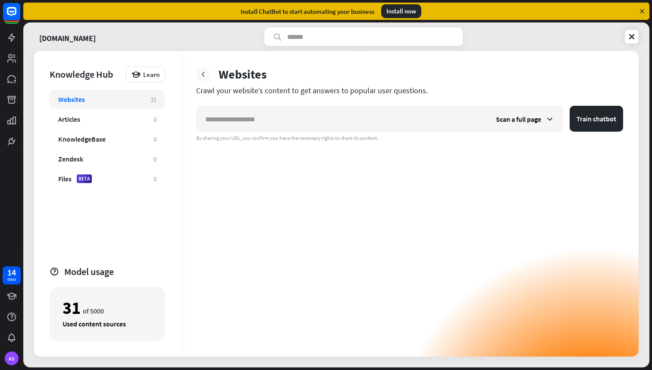
click at [202, 74] on icon at bounding box center [203, 74] width 9 height 9
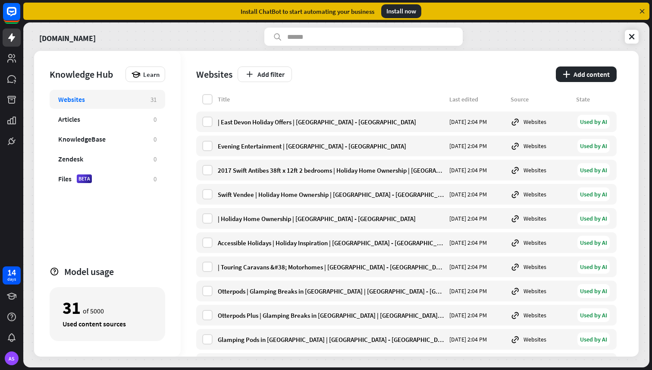
click at [411, 6] on div "Install now" at bounding box center [401, 11] width 40 height 14
click at [410, 10] on div "Install now" at bounding box center [401, 11] width 40 height 14
click at [644, 12] on icon at bounding box center [642, 11] width 8 height 8
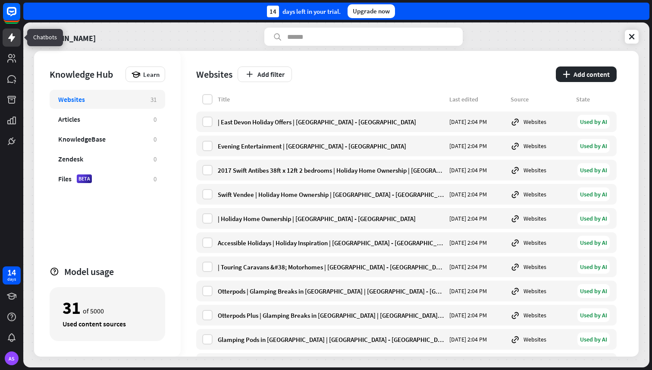
click at [9, 41] on icon at bounding box center [11, 37] width 10 height 10
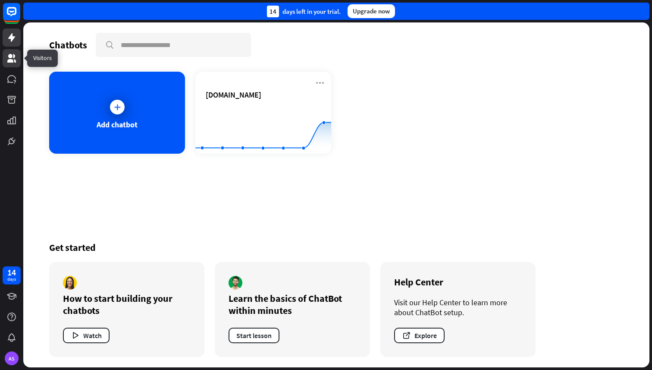
click at [8, 58] on icon at bounding box center [11, 58] width 10 height 10
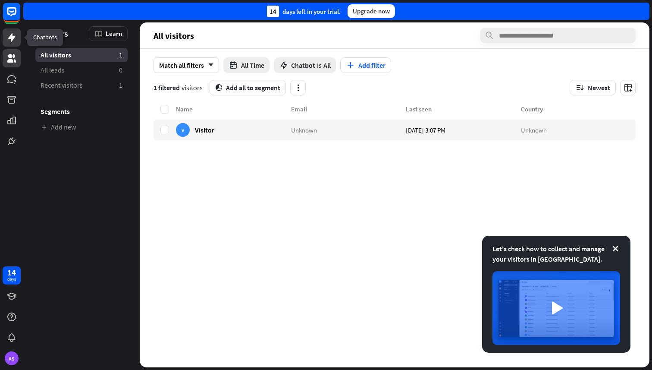
click at [13, 39] on icon at bounding box center [11, 37] width 7 height 9
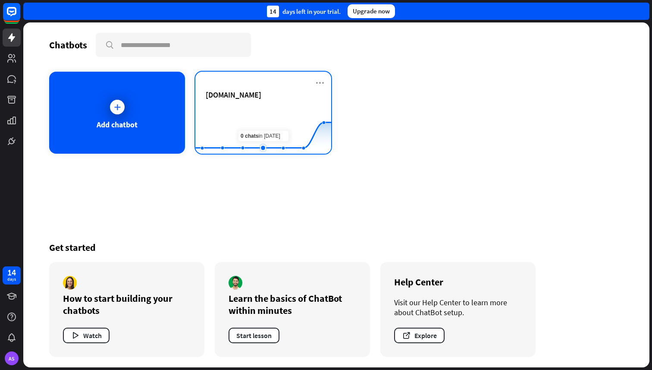
click at [259, 116] on rect at bounding box center [263, 132] width 136 height 54
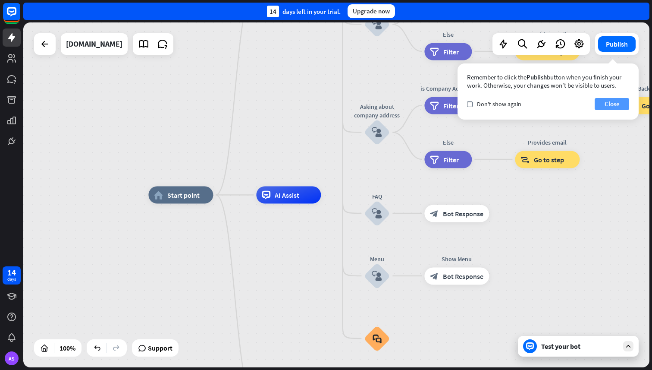
click at [611, 104] on button "Close" at bounding box center [612, 104] width 35 height 12
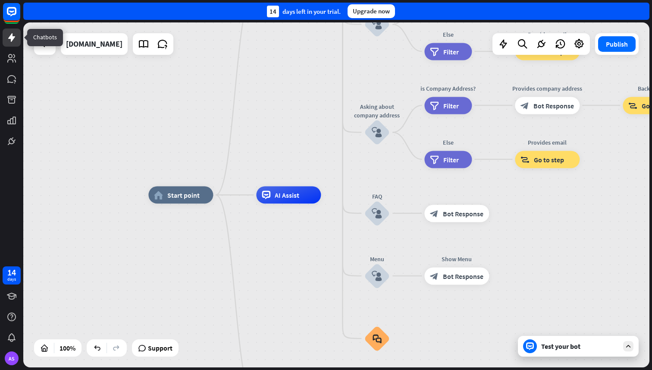
click at [12, 40] on icon at bounding box center [11, 37] width 7 height 9
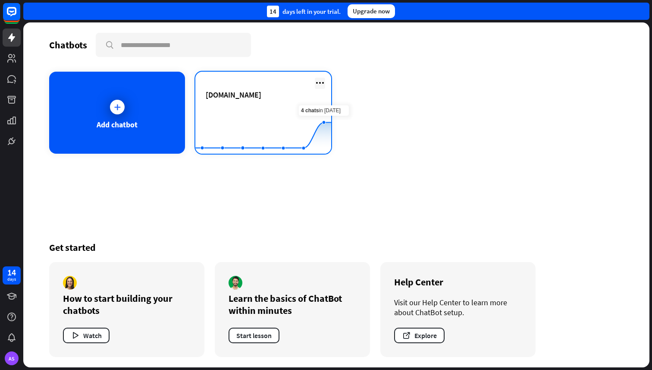
click at [321, 81] on icon at bounding box center [320, 83] width 10 height 10
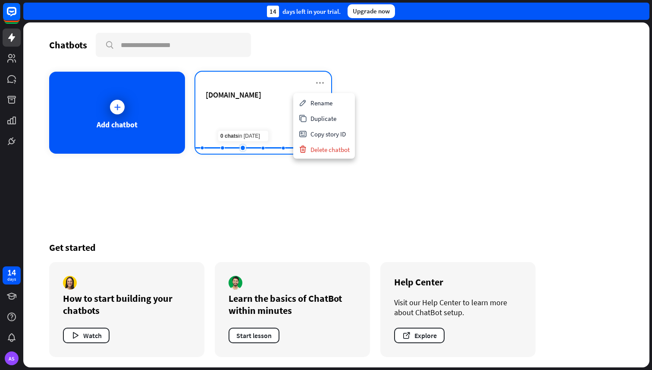
click at [237, 125] on rect at bounding box center [263, 132] width 136 height 54
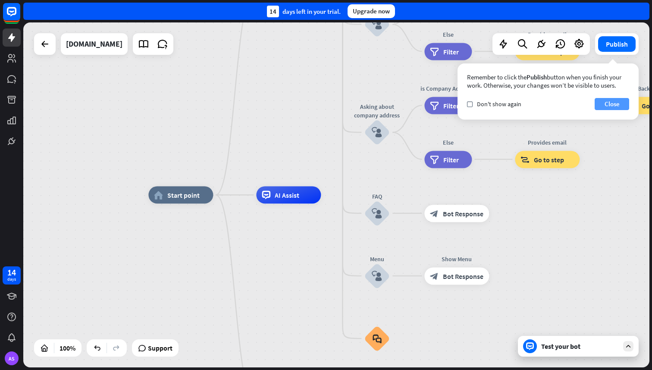
click at [608, 102] on button "Close" at bounding box center [612, 104] width 35 height 12
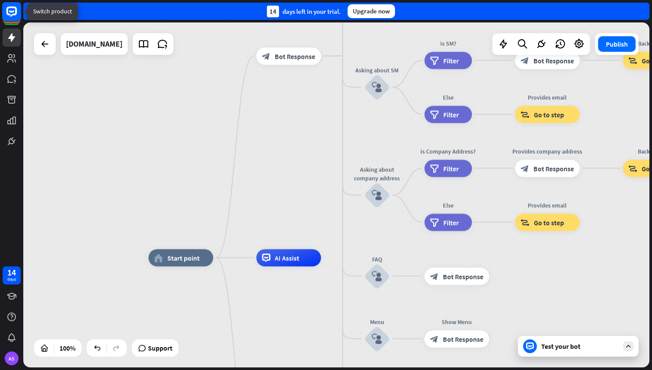
click at [9, 10] on icon at bounding box center [11, 11] width 5 height 2
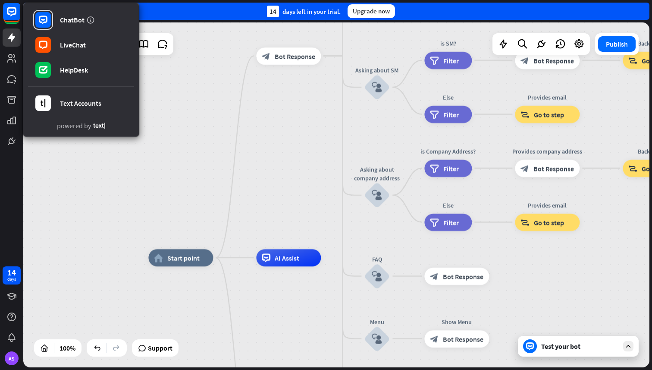
click at [184, 141] on div "home_2 Start point block_bot_response Bot Response About us block_user_input Pr…" at bounding box center [336, 194] width 626 height 345
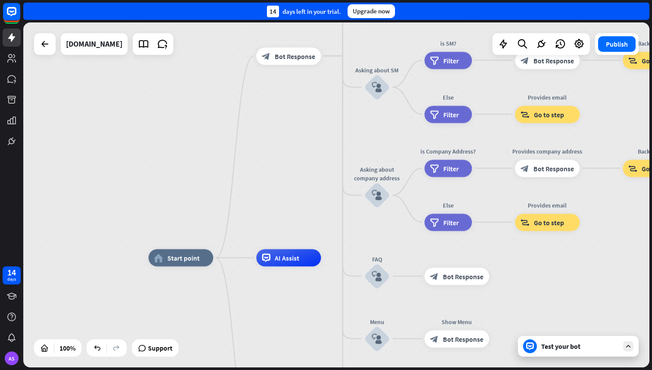
click at [573, 350] on div "Test your bot" at bounding box center [580, 346] width 78 height 9
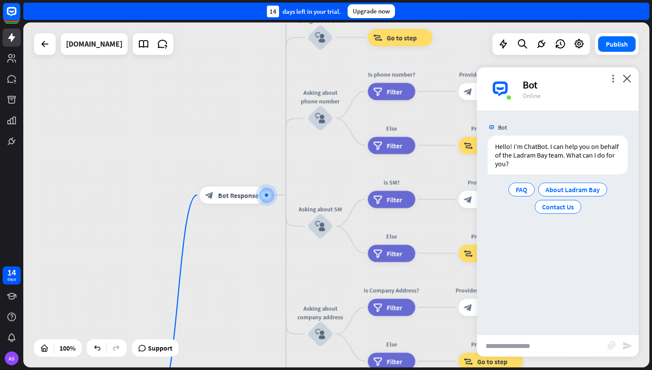
click at [612, 73] on div "more_vert close Bot Online" at bounding box center [558, 88] width 162 height 43
click at [614, 79] on icon "more_vert" at bounding box center [613, 78] width 8 height 8
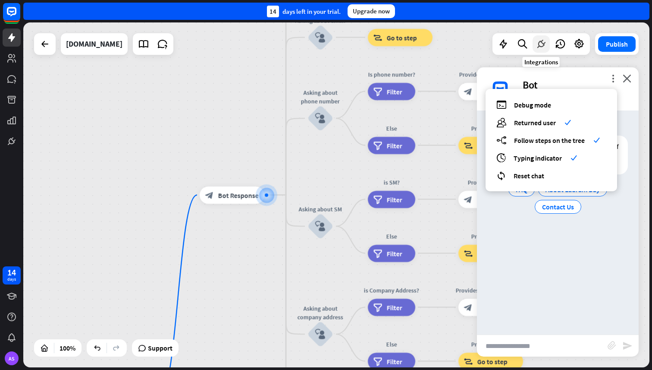
click at [541, 44] on icon at bounding box center [541, 43] width 11 height 11
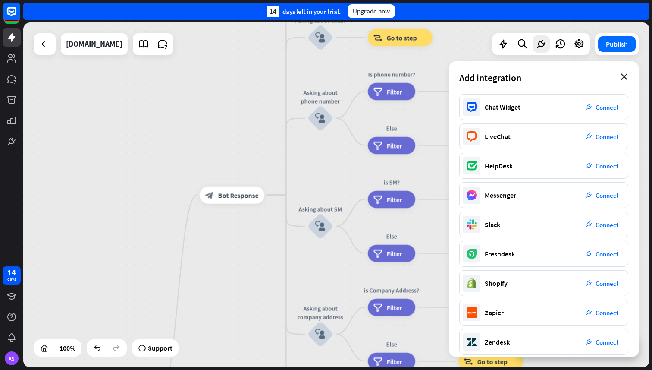
click at [626, 77] on icon "close" at bounding box center [624, 76] width 7 height 7
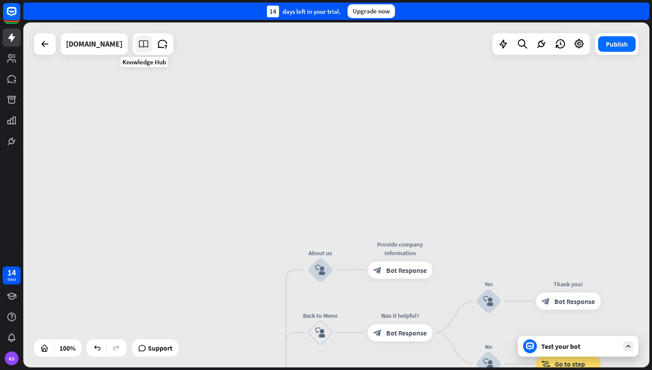
click at [144, 46] on icon at bounding box center [143, 43] width 11 height 11
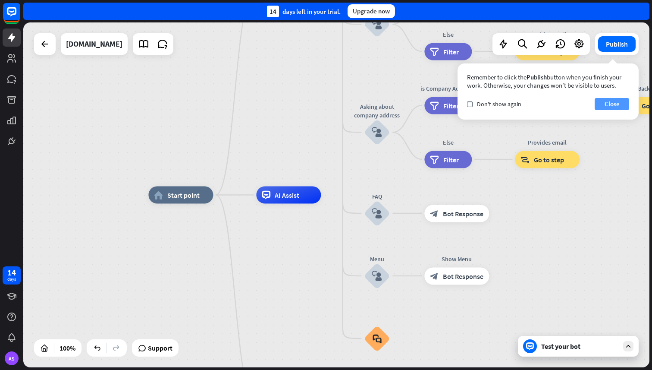
click at [607, 107] on button "Close" at bounding box center [612, 104] width 35 height 12
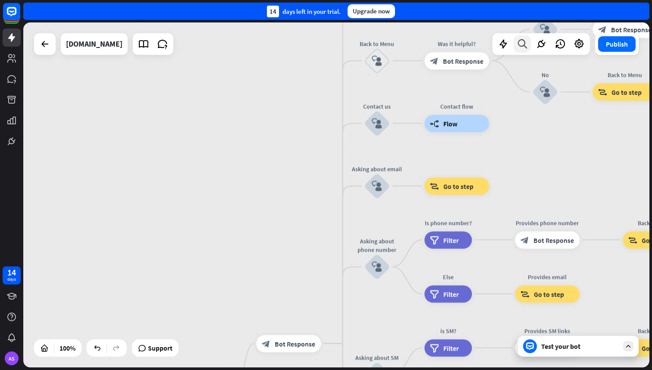
click at [523, 49] on icon at bounding box center [523, 43] width 12 height 11
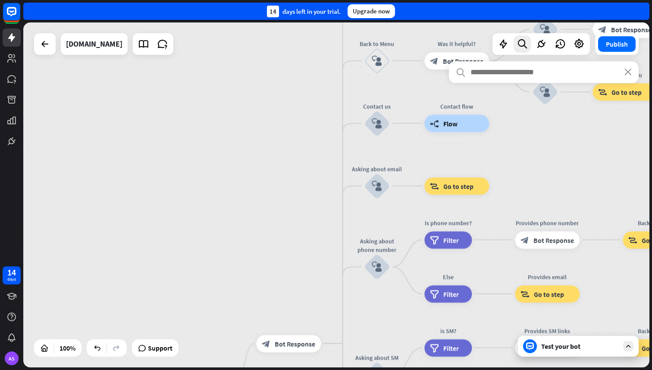
click at [501, 72] on input "text" at bounding box center [544, 72] width 190 height 22
type input "*"
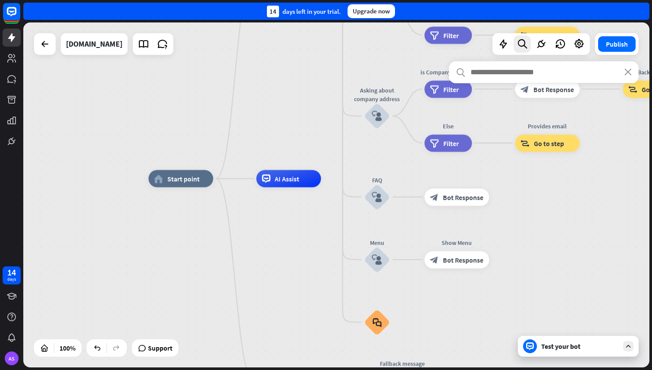
click at [157, 120] on div "home_2 Start point block_bot_response Bot Response About us block_user_input Pr…" at bounding box center [336, 194] width 626 height 345
drag, startPoint x: 190, startPoint y: 185, endPoint x: 176, endPoint y: 205, distance: 25.0
click at [176, 205] on div "Edit name more_horiz home_2 Start point block_bot_response Bot Response About u…" at bounding box center [461, 351] width 626 height 345
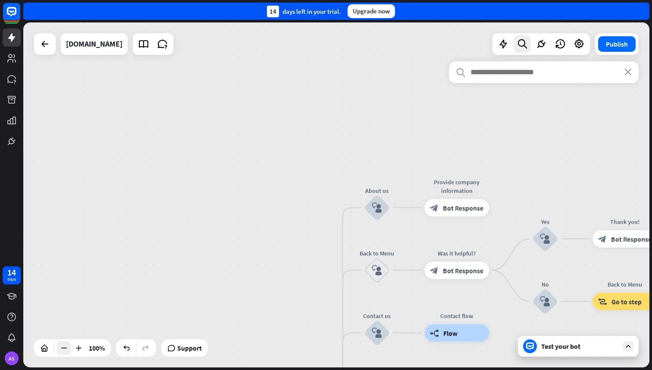
click at [64, 351] on icon at bounding box center [64, 347] width 9 height 9
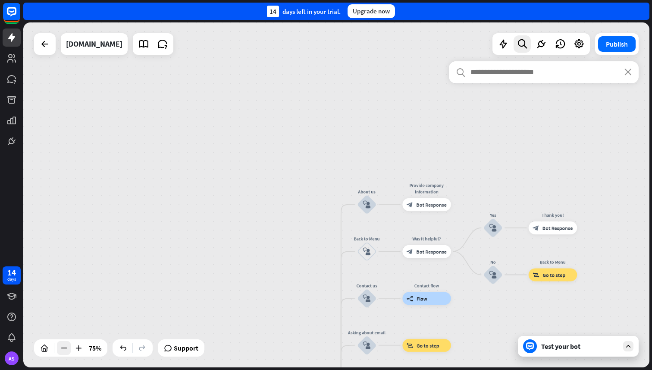
click at [64, 351] on icon at bounding box center [64, 347] width 9 height 9
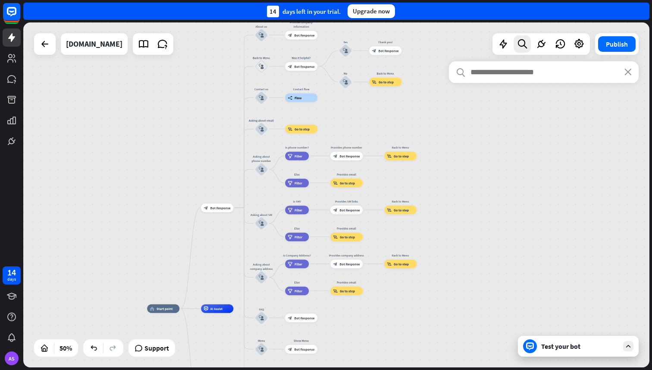
drag, startPoint x: 152, startPoint y: 276, endPoint x: 64, endPoint y: 141, distance: 161.7
click at [64, 124] on div "home_2 Start point block_bot_response Bot Response About us block_user_input Pr…" at bounding box center [336, 194] width 626 height 345
click at [67, 349] on icon at bounding box center [64, 347] width 9 height 9
click at [63, 348] on icon at bounding box center [64, 347] width 9 height 9
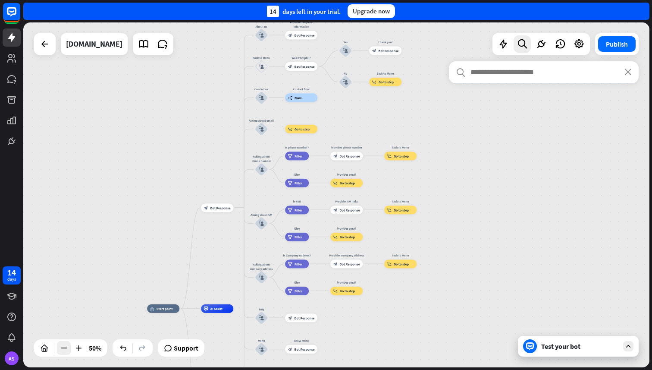
click at [63, 348] on icon at bounding box center [64, 347] width 9 height 9
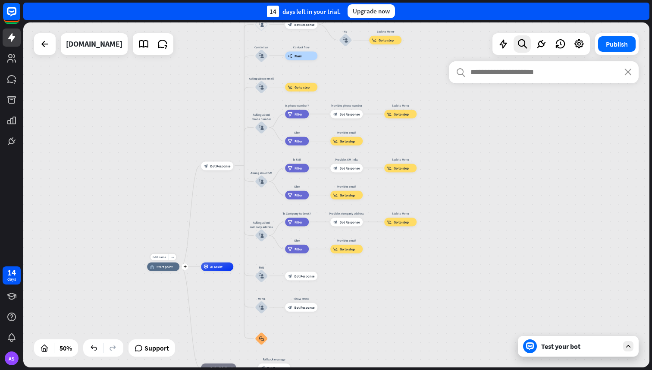
click at [172, 271] on div "Edit name more_horiz plus home_2 Start point" at bounding box center [163, 266] width 32 height 9
click at [576, 345] on div "search close" at bounding box center [544, 208] width 190 height 295
click at [551, 345] on div "search close" at bounding box center [544, 208] width 190 height 295
click at [534, 346] on div "search close" at bounding box center [544, 208] width 190 height 295
click at [627, 349] on div "search close" at bounding box center [544, 208] width 190 height 295
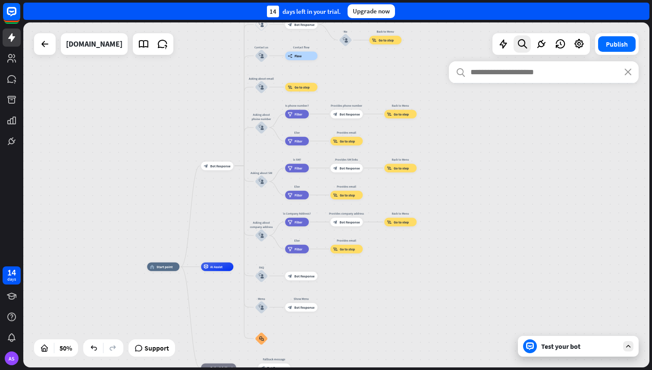
click at [628, 343] on div "search close" at bounding box center [544, 208] width 190 height 295
click at [507, 200] on div "search close" at bounding box center [544, 208] width 190 height 295
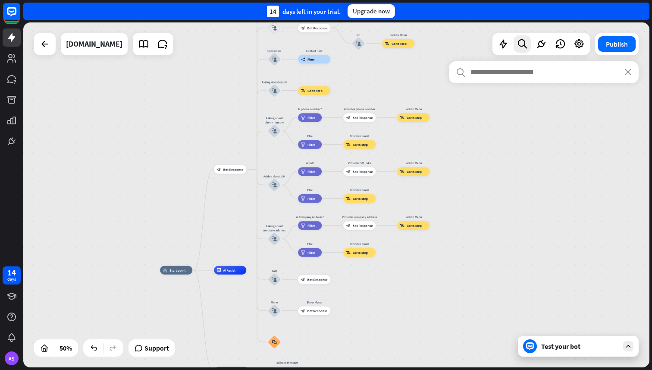
drag, startPoint x: 118, startPoint y: 229, endPoint x: 129, endPoint y: 224, distance: 12.9
click at [130, 230] on div "home_2 Start point block_bot_response Bot Response About us block_user_input Pr…" at bounding box center [336, 194] width 626 height 345
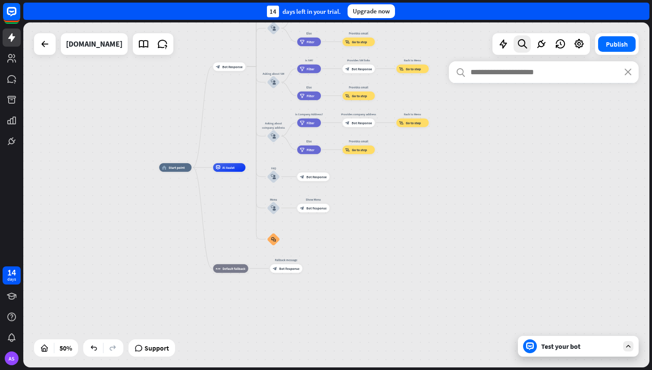
drag, startPoint x: 165, startPoint y: 219, endPoint x: 170, endPoint y: 245, distance: 27.2
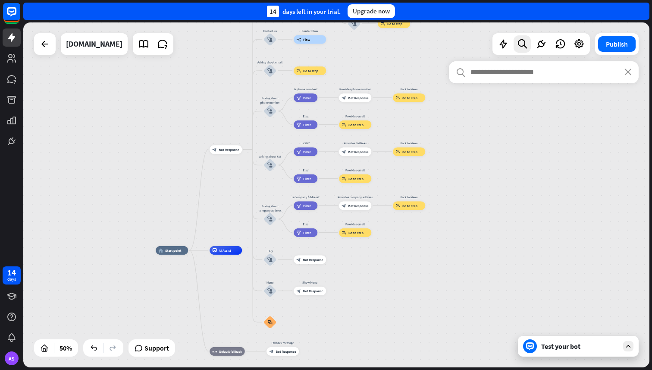
drag, startPoint x: 172, startPoint y: 245, endPoint x: 169, endPoint y: 327, distance: 82.9
click at [169, 327] on div "home_2 Start point block_bot_response Bot Response About us block_user_input Pr…" at bounding box center [312, 336] width 313 height 173
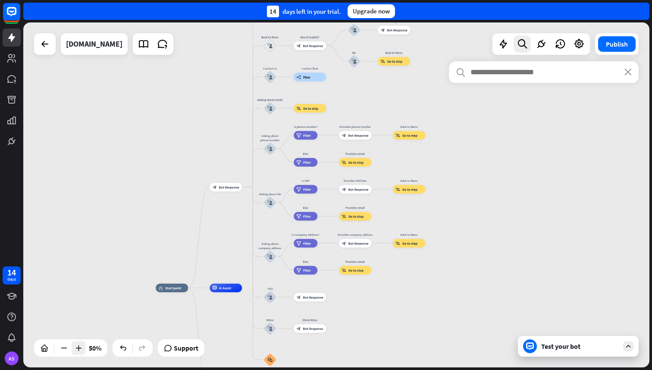
click at [78, 347] on icon at bounding box center [78, 347] width 9 height 9
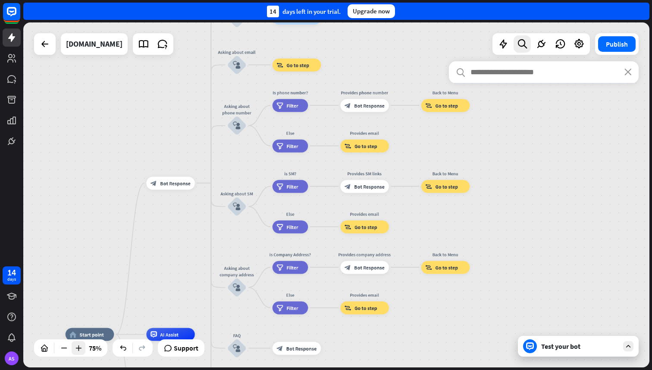
click at [78, 347] on icon at bounding box center [78, 347] width 9 height 9
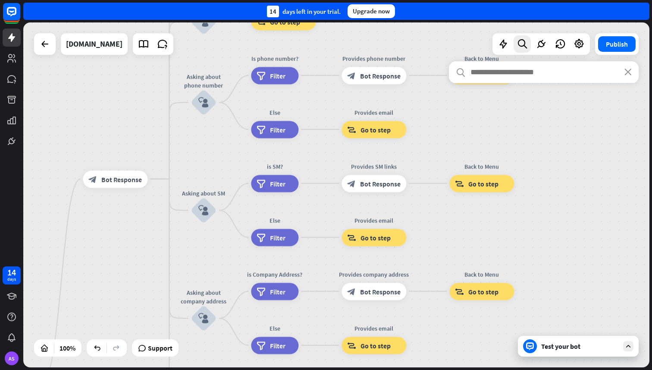
click at [548, 348] on div "search close" at bounding box center [544, 208] width 190 height 295
click at [534, 345] on div "search close" at bounding box center [544, 208] width 190 height 295
click at [533, 344] on div "search close" at bounding box center [544, 208] width 190 height 295
